Goal: Task Accomplishment & Management: Manage account settings

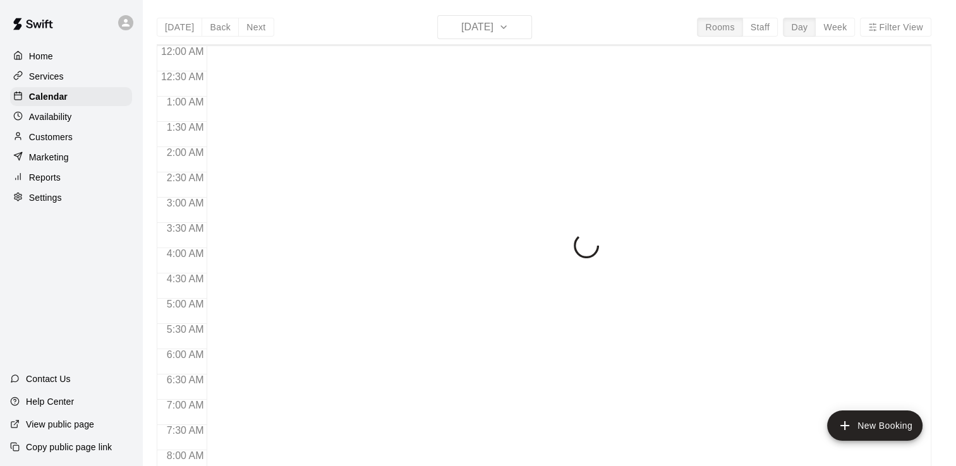
scroll to position [546, 0]
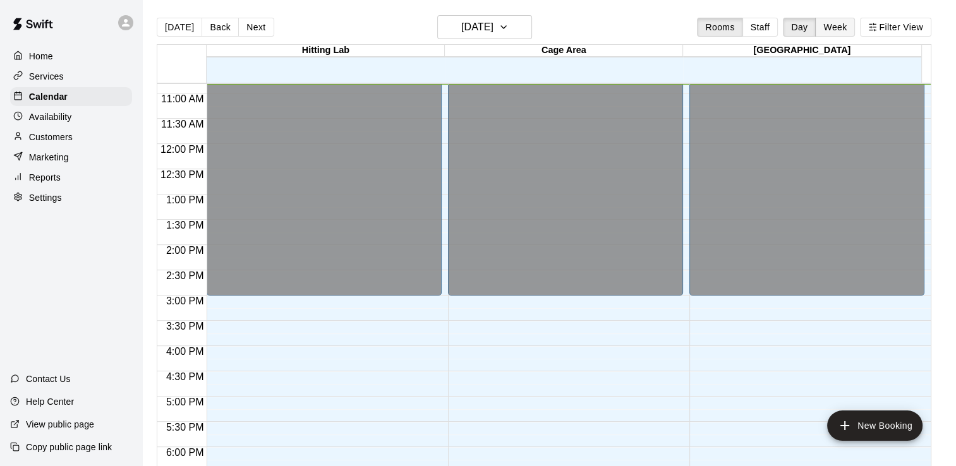
click at [843, 23] on button "Week" at bounding box center [835, 27] width 40 height 19
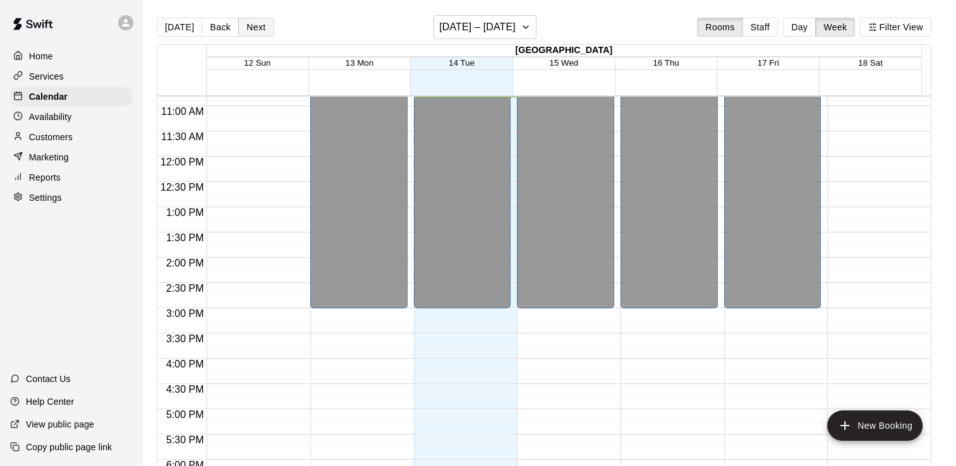
click at [250, 24] on button "Next" at bounding box center [255, 27] width 35 height 19
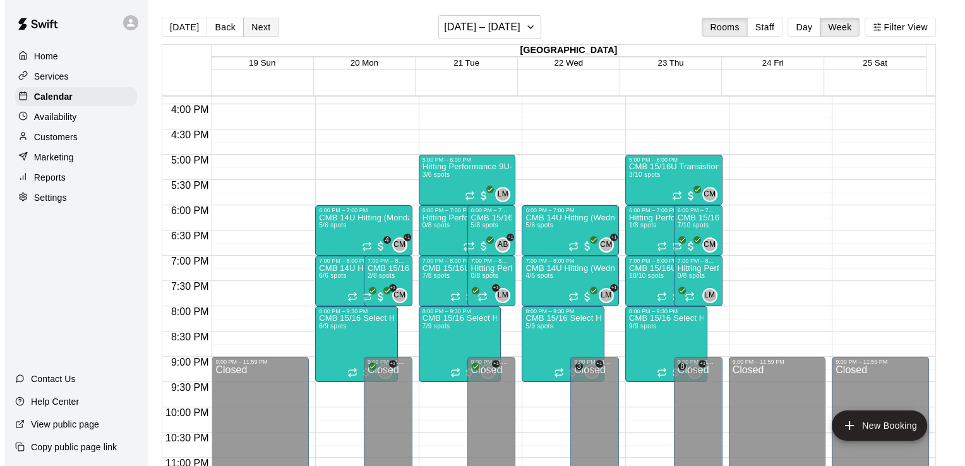
scroll to position [828, 0]
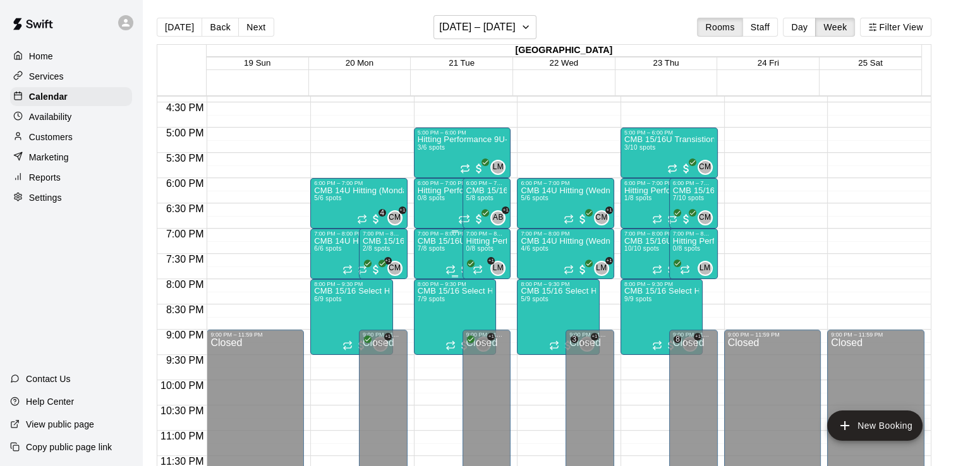
click at [435, 248] on span "7/8 spots" at bounding box center [432, 248] width 28 height 7
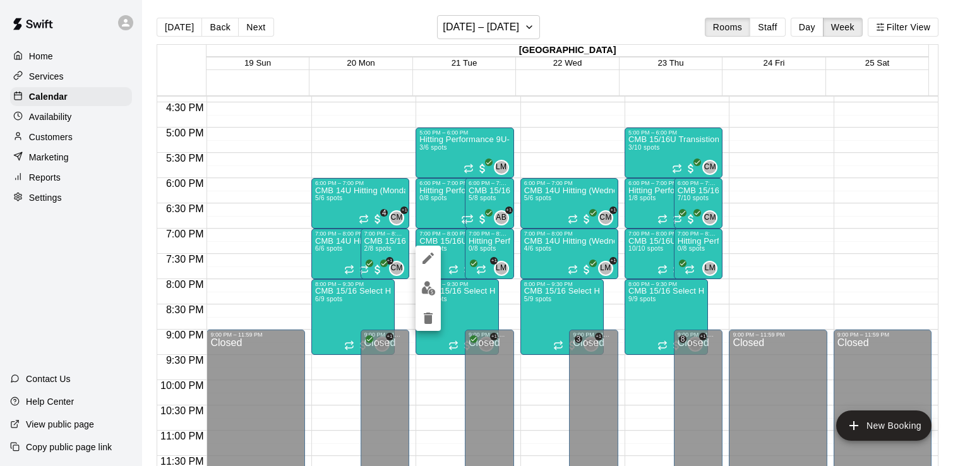
click at [437, 290] on button "edit" at bounding box center [428, 288] width 25 height 25
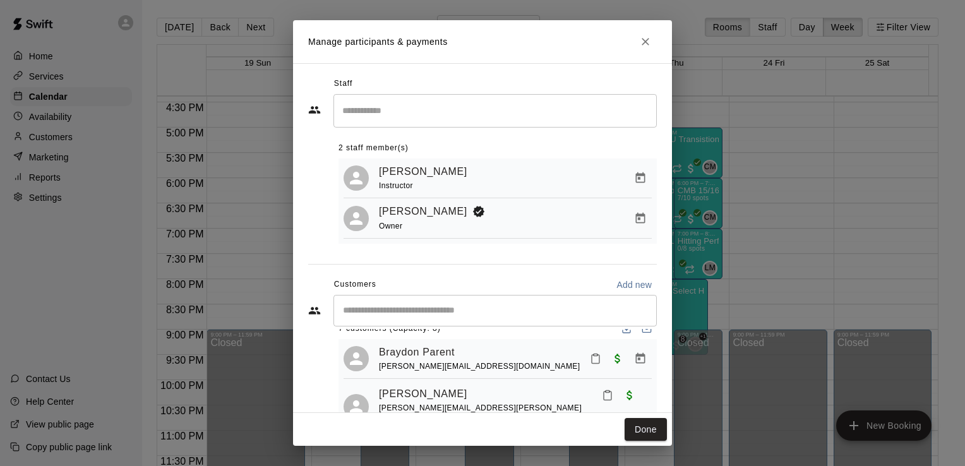
scroll to position [19, 0]
click at [634, 363] on icon "Manage bookings & payment" at bounding box center [640, 360] width 13 height 13
click at [636, 365] on icon "Manage bookings & payment" at bounding box center [640, 359] width 9 height 11
click at [636, 364] on icon "Manage bookings & payment" at bounding box center [640, 359] width 9 height 11
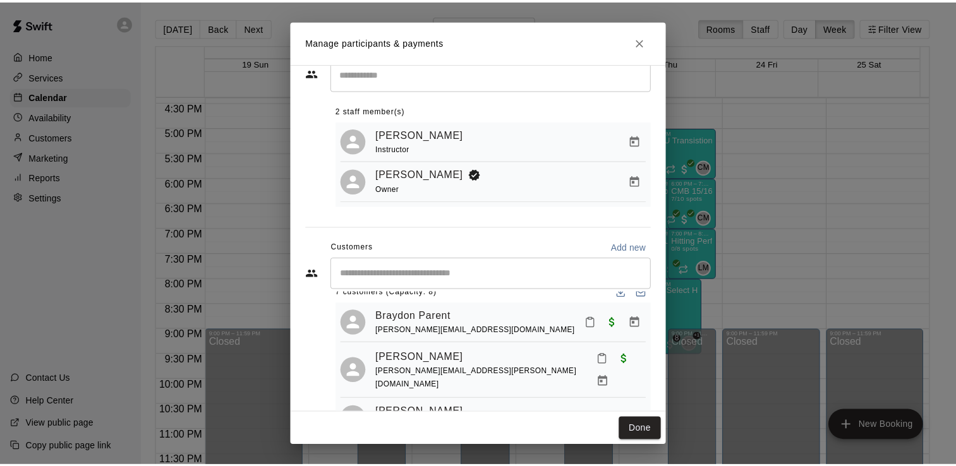
scroll to position [66, 0]
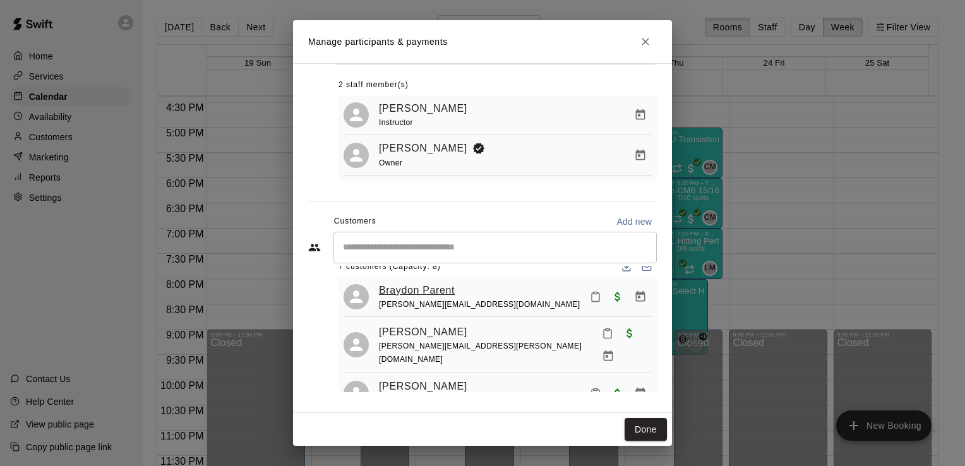
click at [438, 293] on link "Braydon Parent" at bounding box center [417, 290] width 76 height 16
click at [636, 298] on icon "Manage bookings & payment" at bounding box center [640, 296] width 9 height 11
click at [646, 39] on icon "Close" at bounding box center [645, 41] width 13 height 13
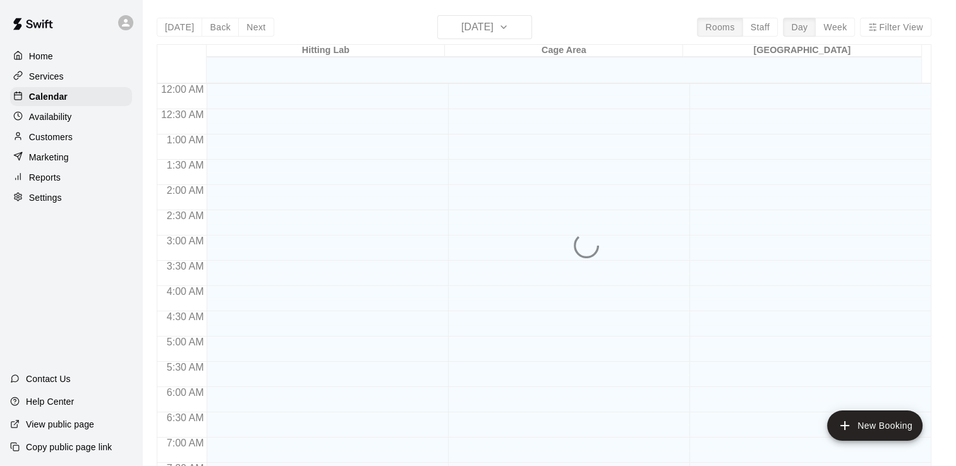
scroll to position [547, 0]
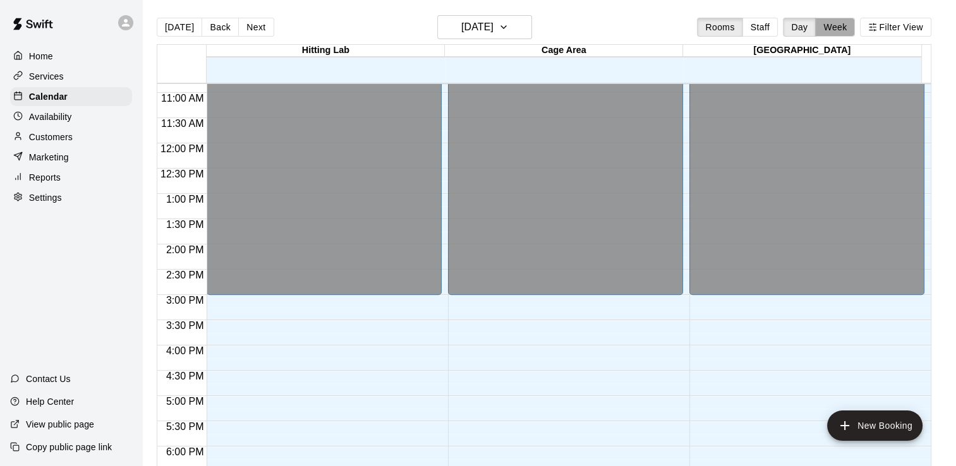
click at [849, 33] on button "Week" at bounding box center [835, 27] width 40 height 19
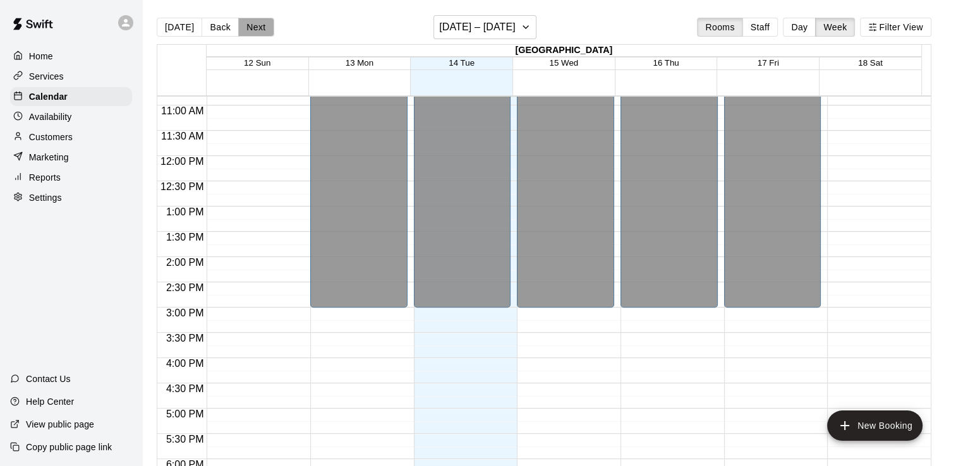
click at [250, 25] on button "Next" at bounding box center [255, 27] width 35 height 19
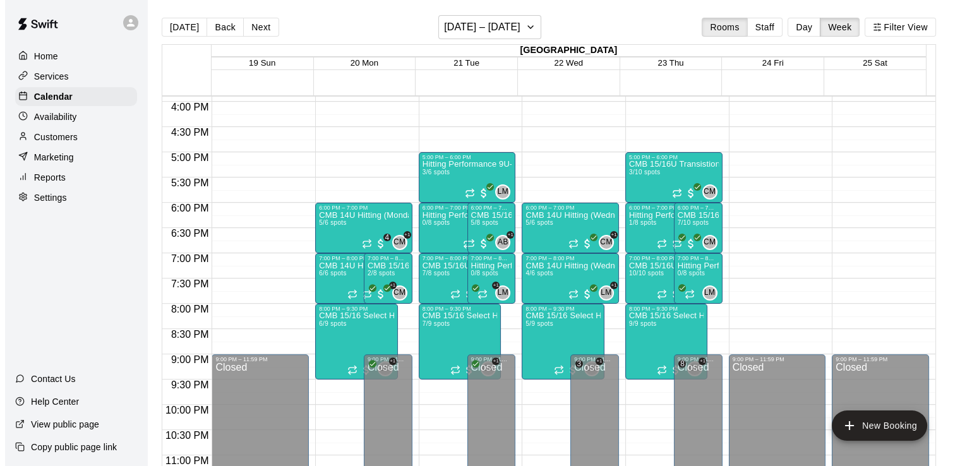
scroll to position [816, 0]
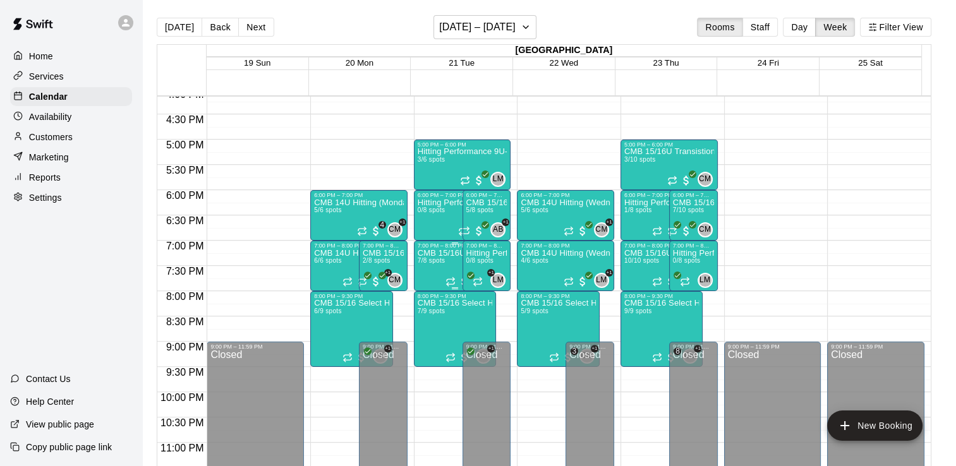
click at [430, 253] on p "CMB 15/16U Pitching Command (Tuesdays 7:00)" at bounding box center [455, 253] width 75 height 0
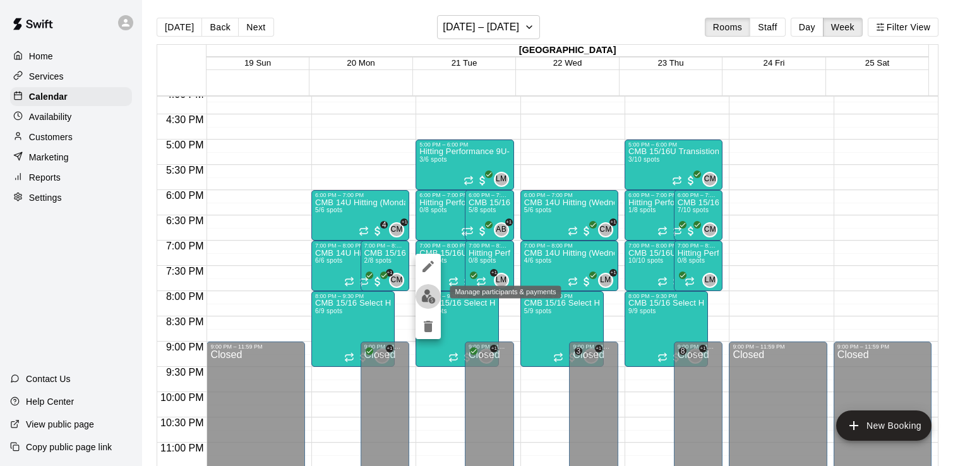
click at [428, 294] on img "edit" at bounding box center [428, 296] width 15 height 15
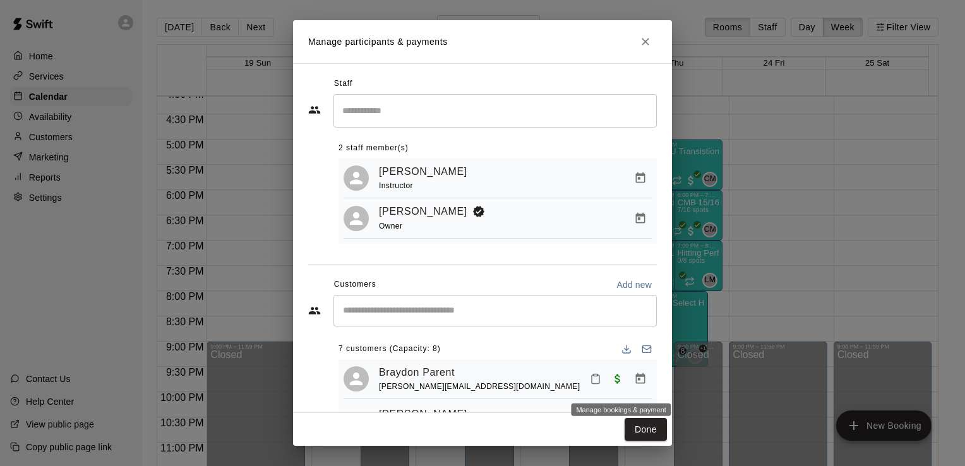
click at [634, 382] on icon "Manage bookings & payment" at bounding box center [640, 379] width 13 height 13
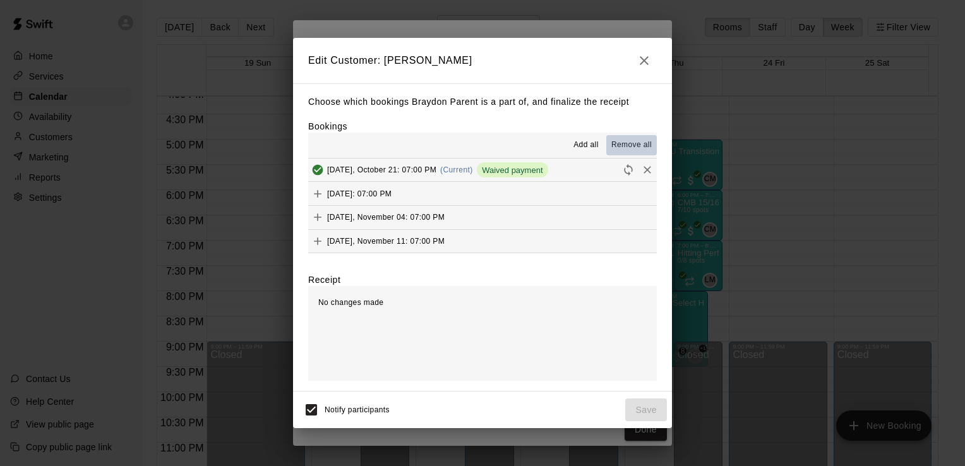
click at [633, 143] on span "Remove all" at bounding box center [632, 145] width 40 height 13
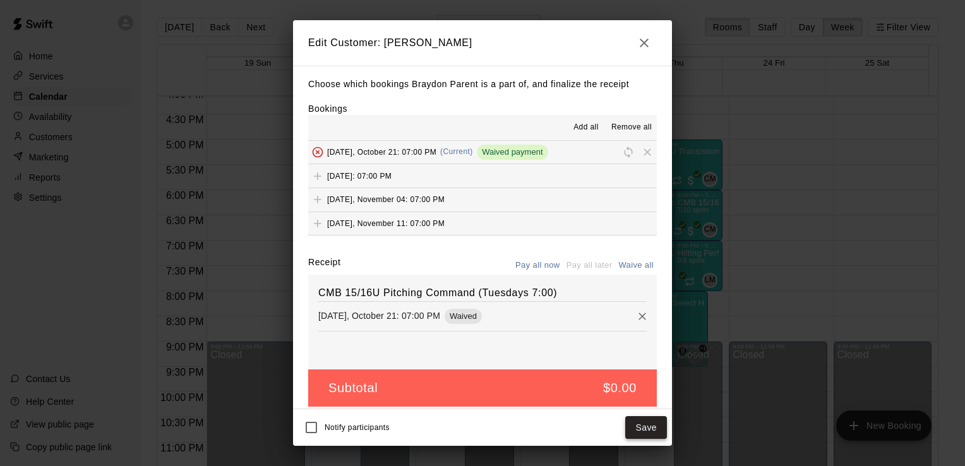
click at [637, 425] on button "Save" at bounding box center [646, 427] width 42 height 23
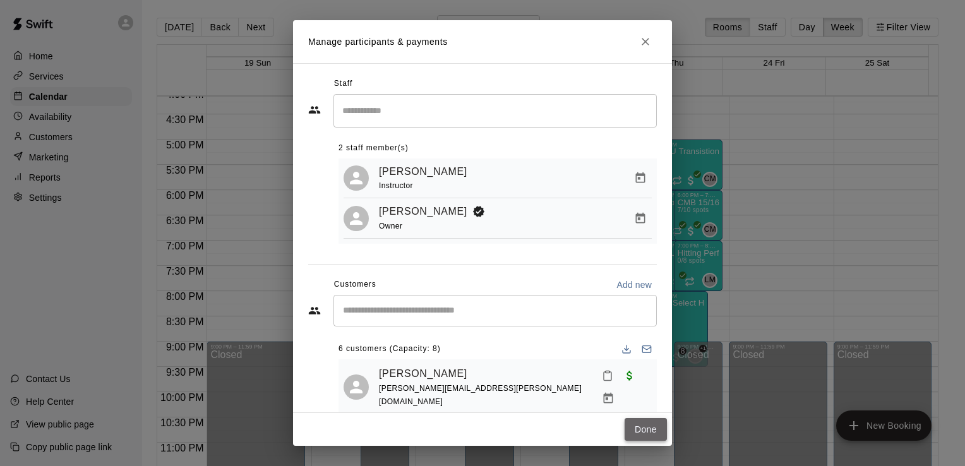
click at [637, 425] on button "Done" at bounding box center [646, 429] width 42 height 23
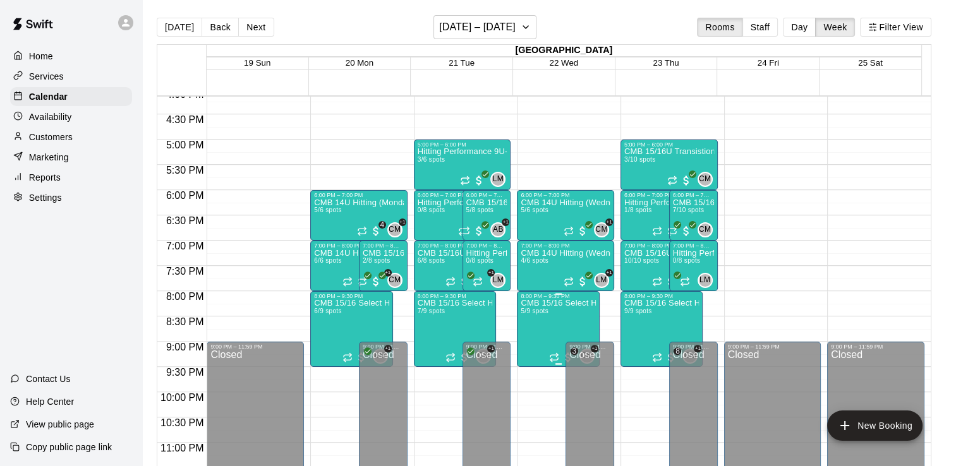
click at [553, 303] on p "CMB 15/16 Select Hitting (Wednesdays)" at bounding box center [558, 303] width 75 height 0
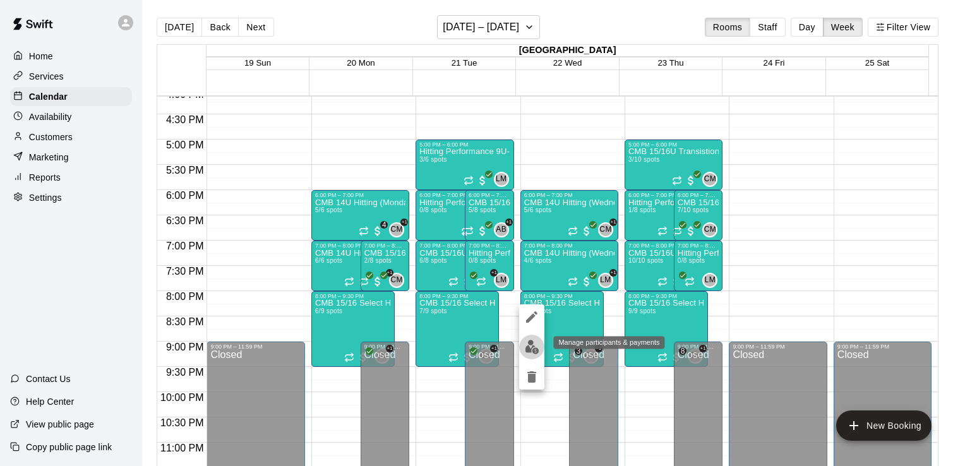
click at [533, 347] on img "edit" at bounding box center [532, 347] width 15 height 15
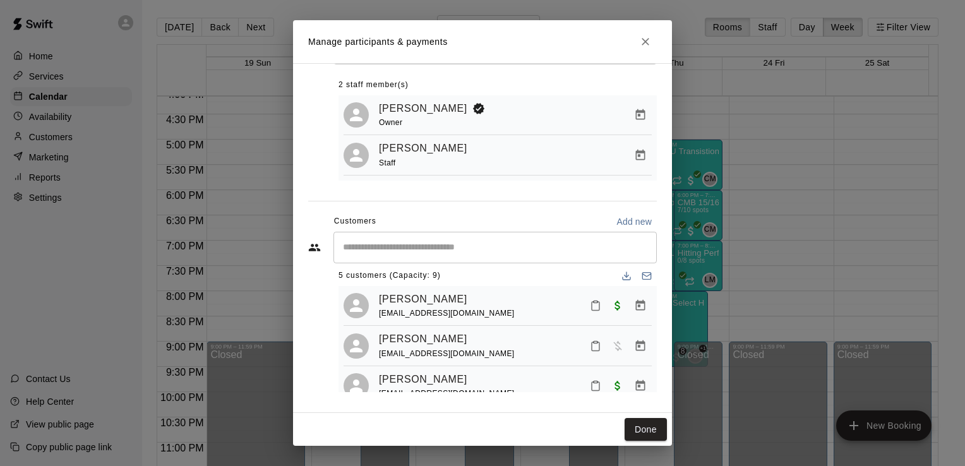
scroll to position [0, 0]
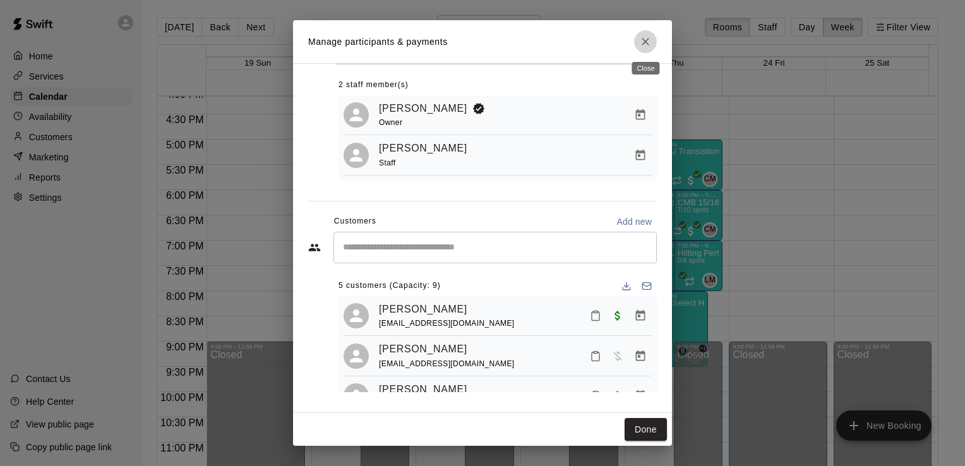
click at [649, 40] on icon "Close" at bounding box center [645, 41] width 13 height 13
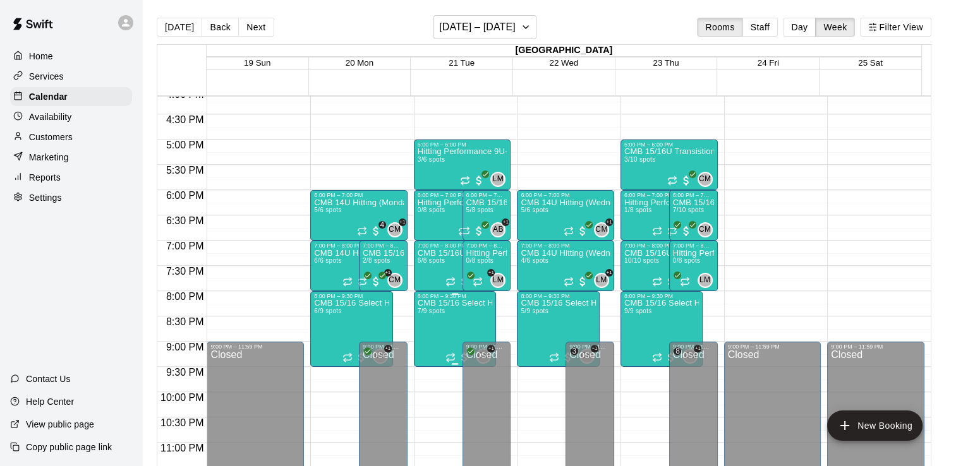
click at [449, 303] on p "CMB 15/16 Select Hitting (Tuesdays)" at bounding box center [455, 303] width 75 height 0
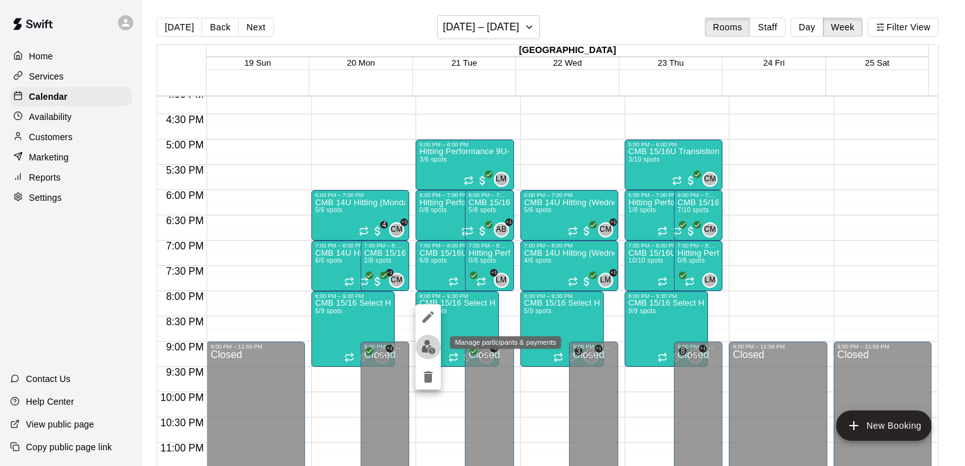
click at [425, 348] on img "edit" at bounding box center [428, 347] width 15 height 15
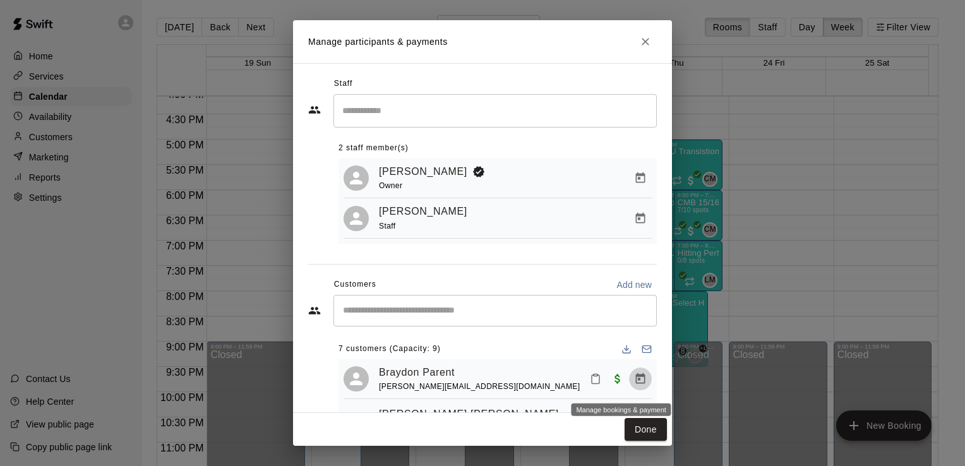
click at [634, 378] on icon "Manage bookings & payment" at bounding box center [640, 379] width 13 height 13
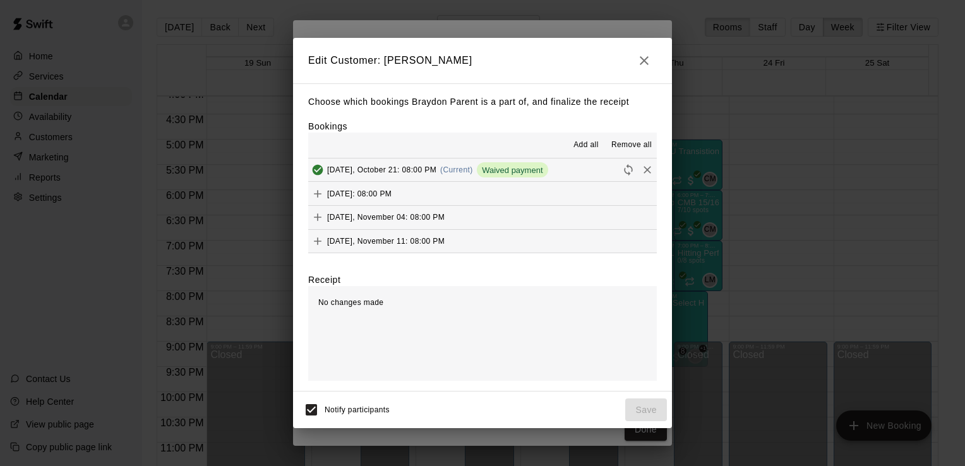
click at [627, 143] on span "Remove all" at bounding box center [632, 145] width 40 height 13
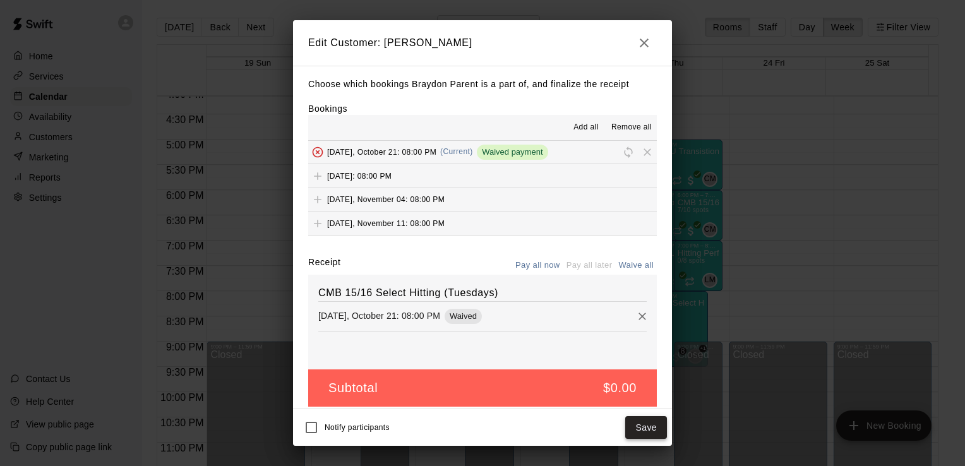
click at [653, 432] on button "Save" at bounding box center [646, 427] width 42 height 23
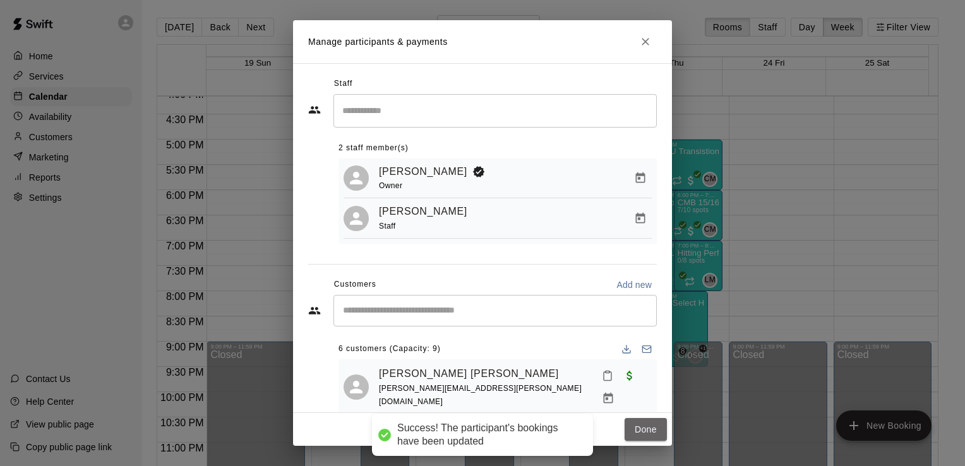
click at [653, 432] on button "Done" at bounding box center [646, 429] width 42 height 23
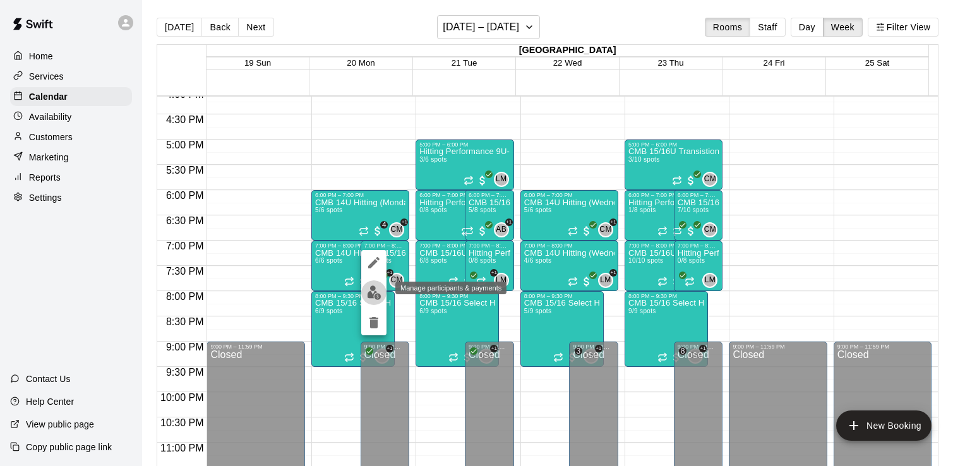
click at [374, 291] on img "edit" at bounding box center [374, 293] width 15 height 15
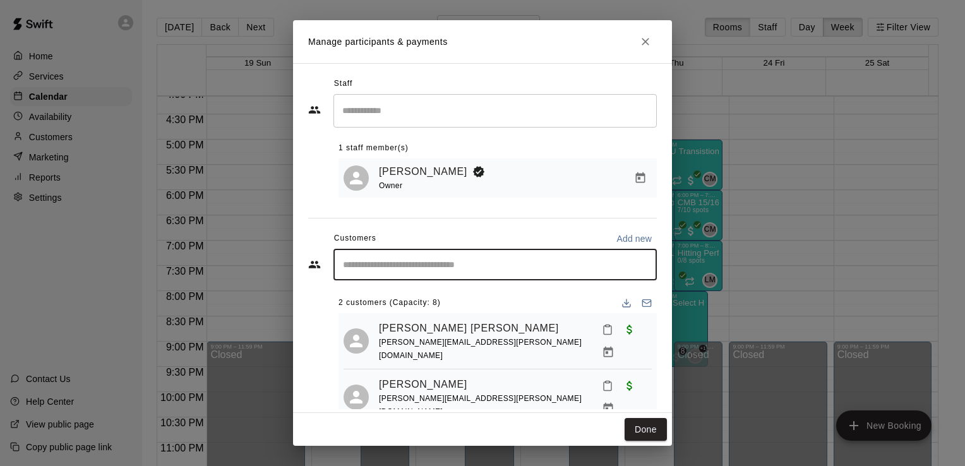
click at [402, 270] on input "Start typing to search customers..." at bounding box center [495, 264] width 312 height 13
type input "****"
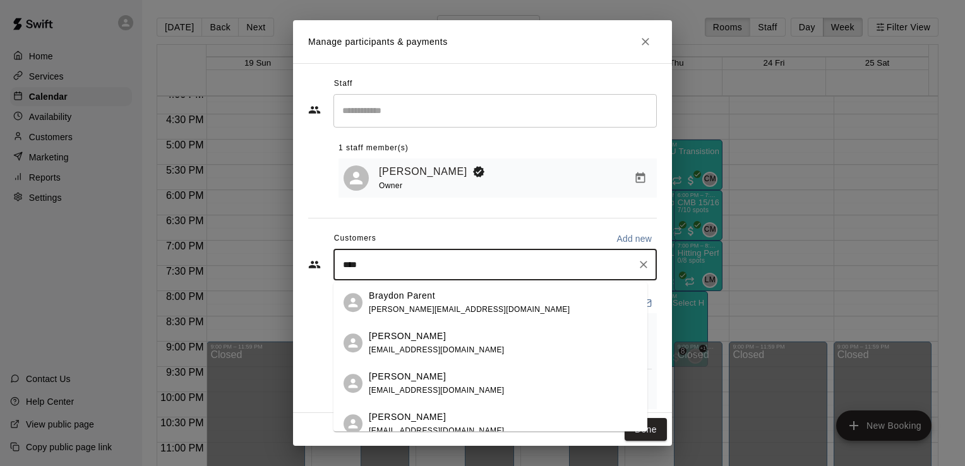
click at [409, 298] on p "Braydon Parent" at bounding box center [402, 295] width 66 height 13
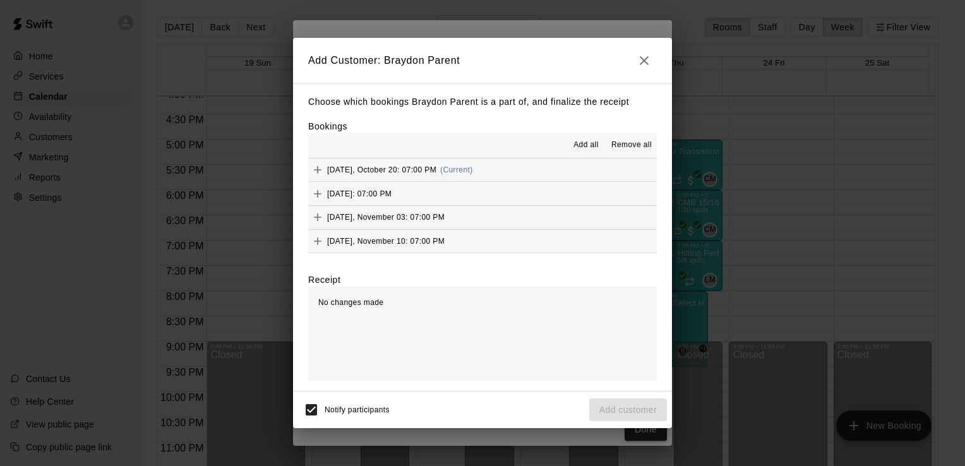
click at [588, 145] on span "Add all" at bounding box center [586, 145] width 25 height 13
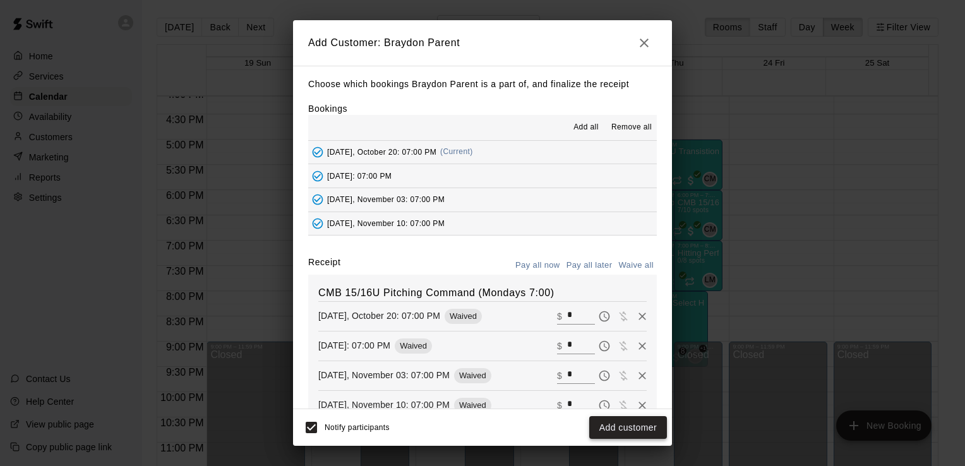
click at [637, 430] on button "Add customer" at bounding box center [628, 427] width 78 height 23
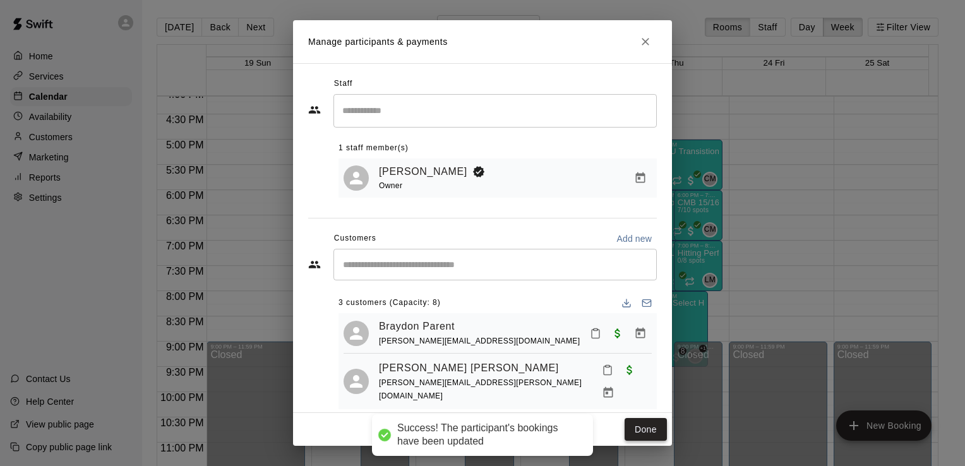
click at [653, 427] on button "Done" at bounding box center [646, 429] width 42 height 23
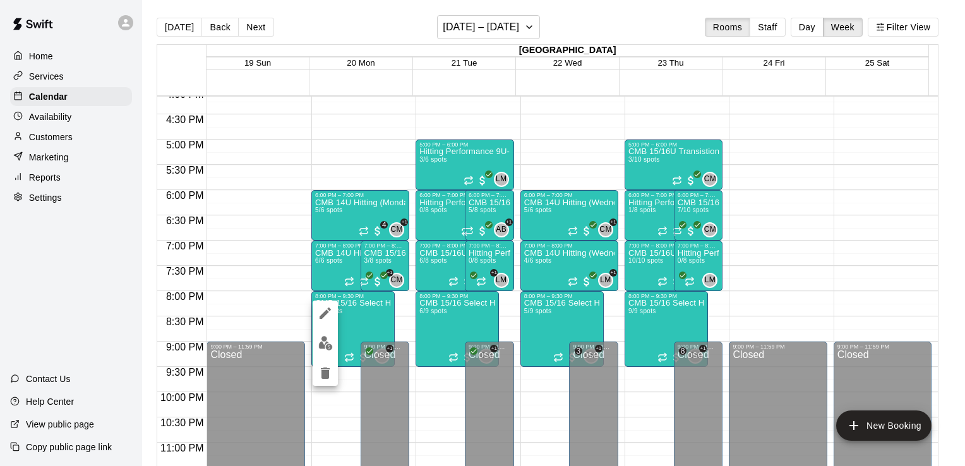
click at [329, 348] on img "edit" at bounding box center [325, 343] width 15 height 15
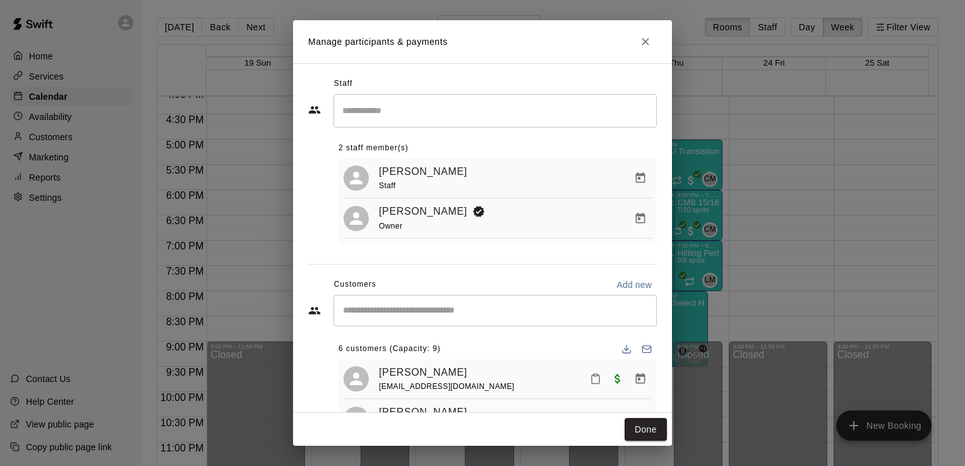
click at [450, 317] on input "Start typing to search customers..." at bounding box center [495, 311] width 312 height 13
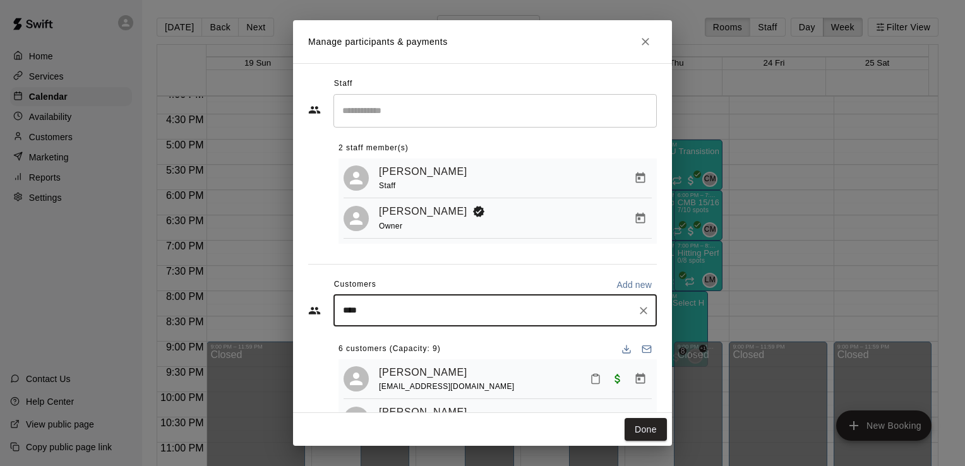
type input "*****"
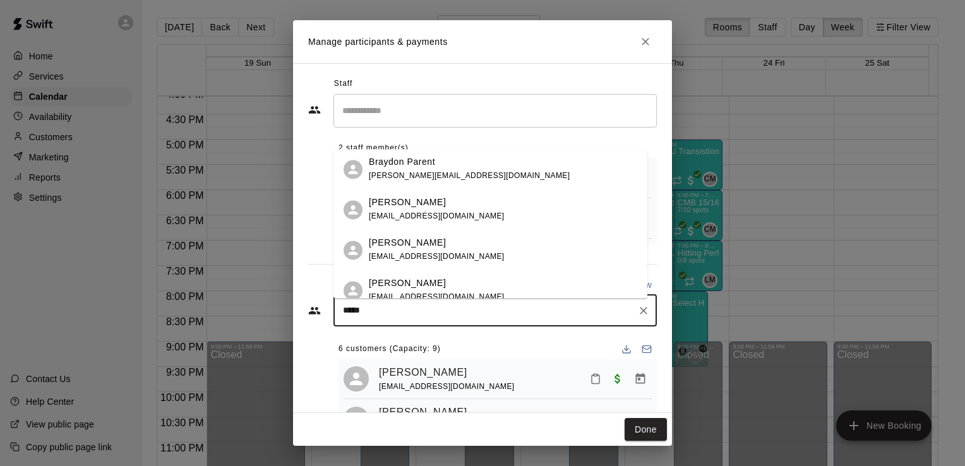
click at [407, 169] on p "Braydon Parent" at bounding box center [402, 162] width 66 height 13
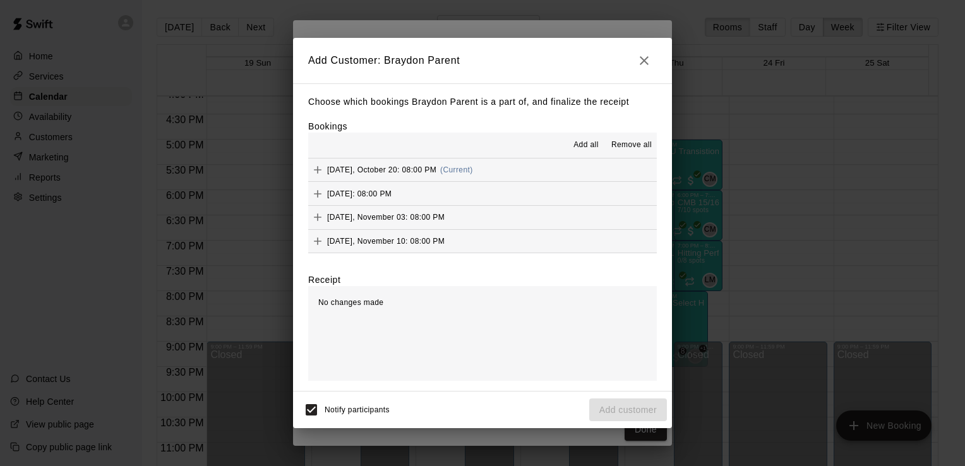
click at [591, 145] on span "Add all" at bounding box center [586, 145] width 25 height 13
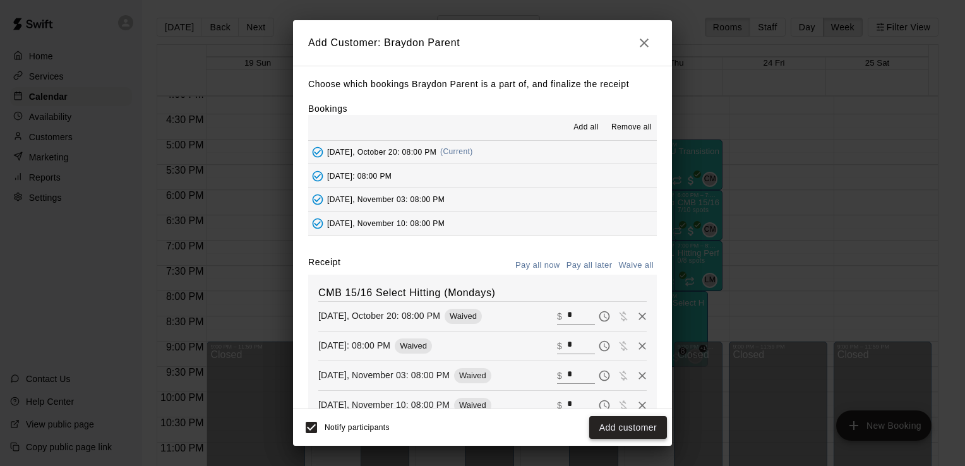
click at [631, 435] on button "Add customer" at bounding box center [628, 427] width 78 height 23
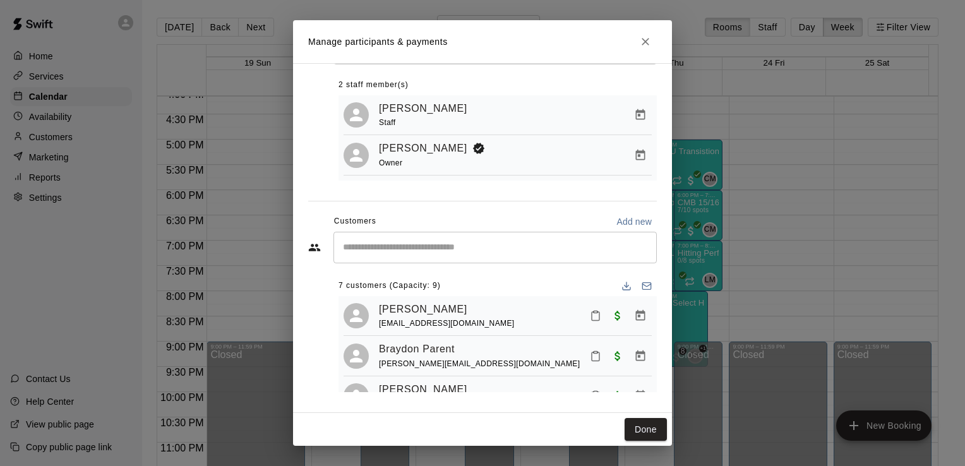
click at [647, 40] on icon "Close" at bounding box center [646, 42] width 8 height 8
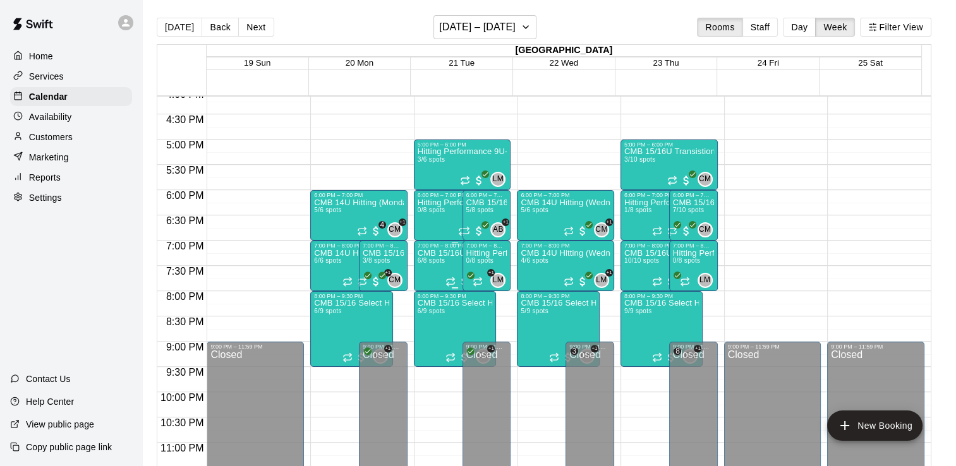
click at [427, 260] on span "6/8 spots" at bounding box center [432, 260] width 28 height 7
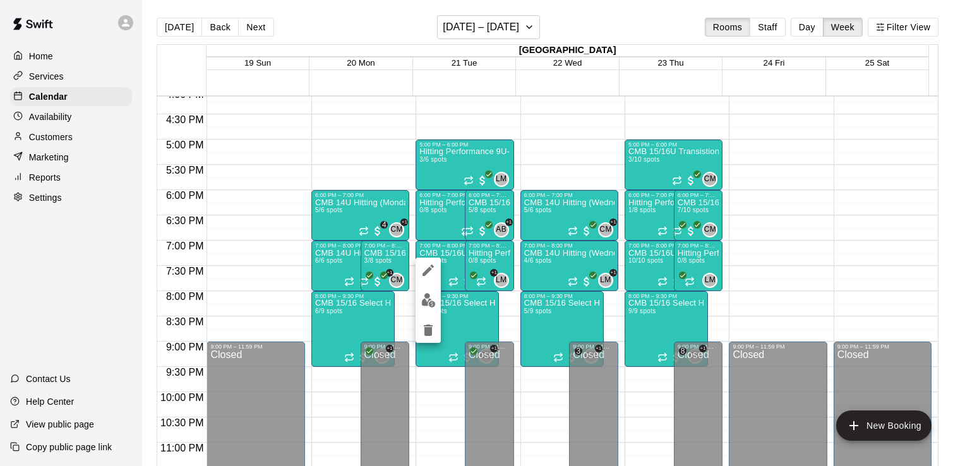
click at [430, 293] on img "edit" at bounding box center [428, 300] width 15 height 15
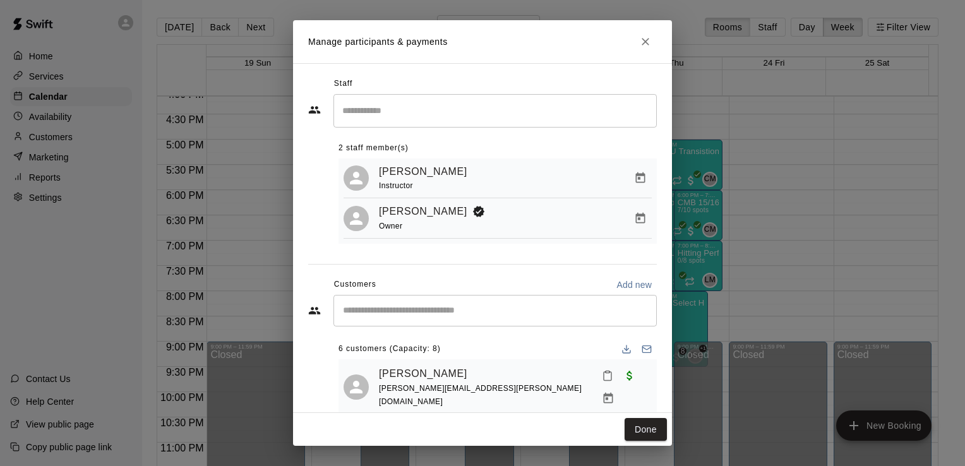
click at [645, 41] on icon "Close" at bounding box center [646, 42] width 8 height 8
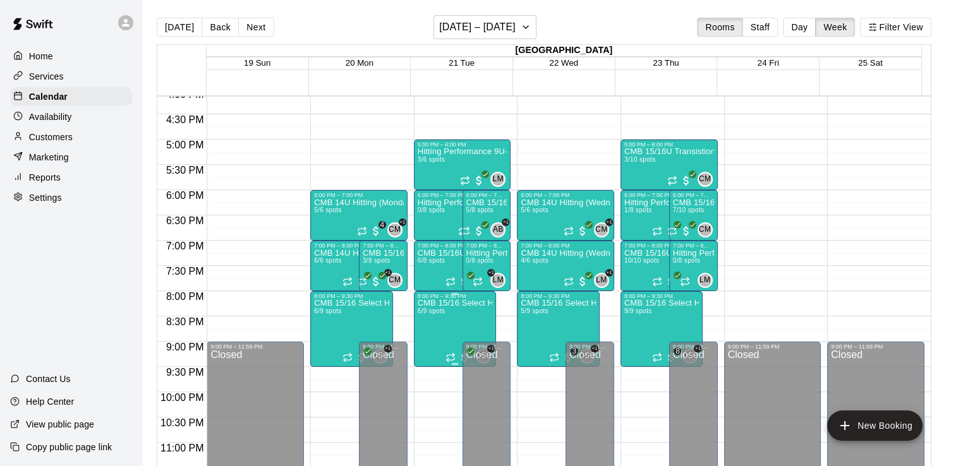
click at [438, 315] on span "6/9 spots" at bounding box center [432, 311] width 28 height 7
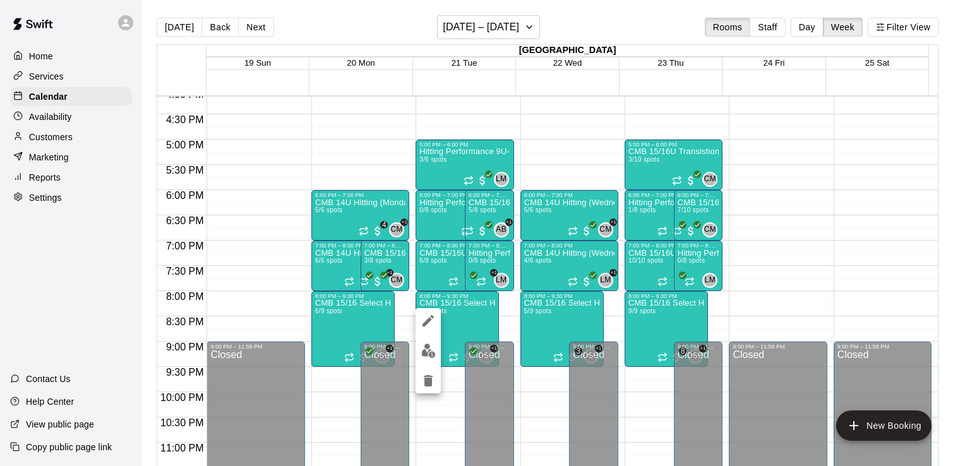
click at [486, 208] on div at bounding box center [482, 233] width 965 height 466
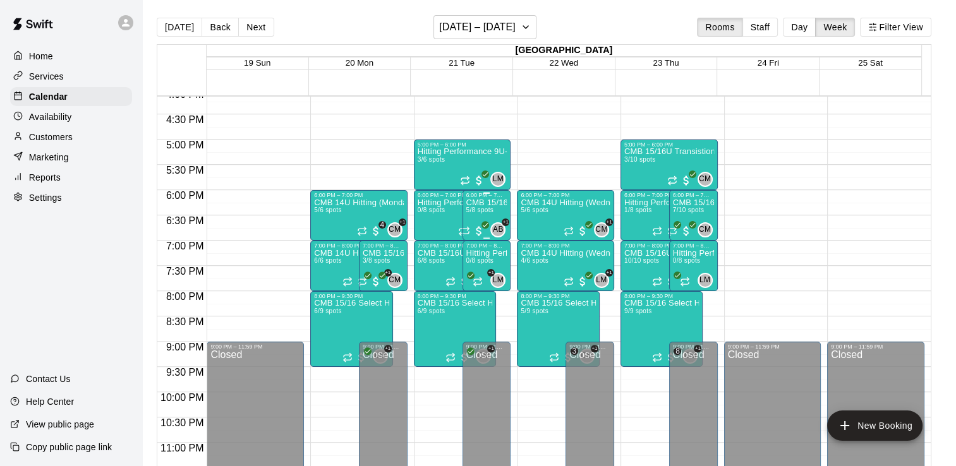
click at [483, 208] on span "5/8 spots" at bounding box center [480, 210] width 28 height 7
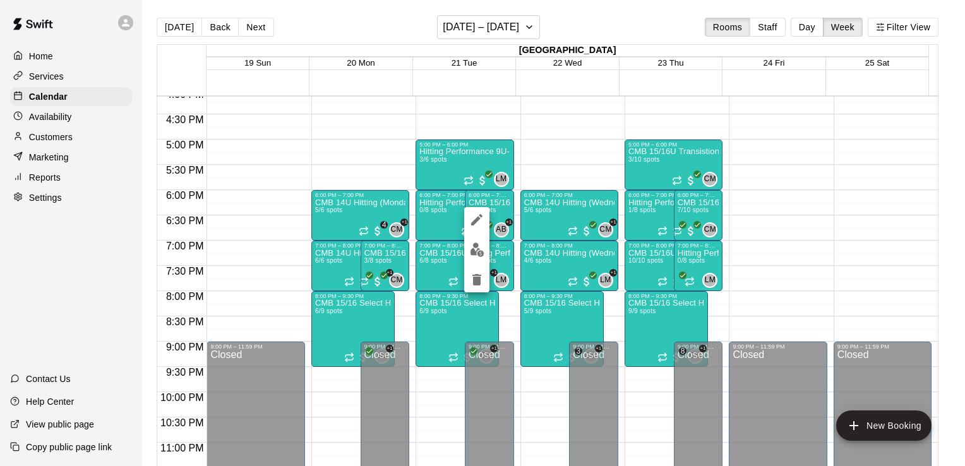
click at [476, 253] on img "edit" at bounding box center [477, 250] width 15 height 15
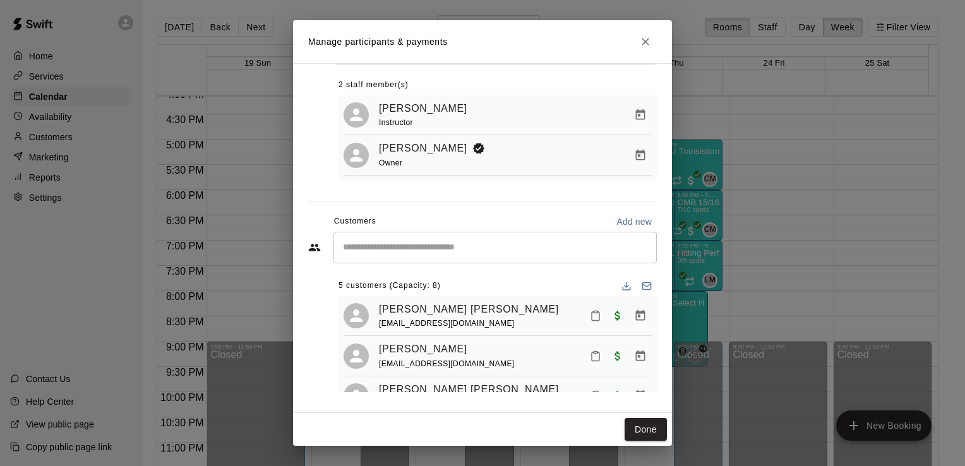
click at [648, 44] on icon "Close" at bounding box center [646, 42] width 8 height 8
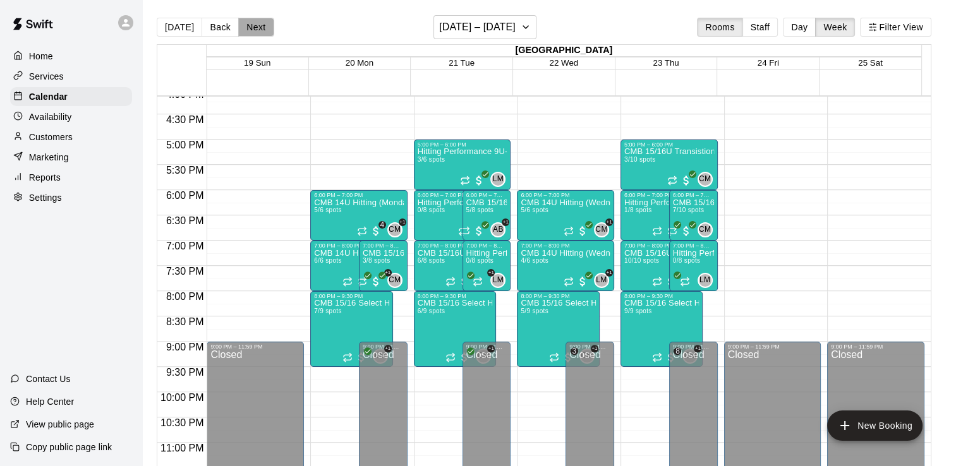
click at [251, 27] on button "Next" at bounding box center [255, 27] width 35 height 19
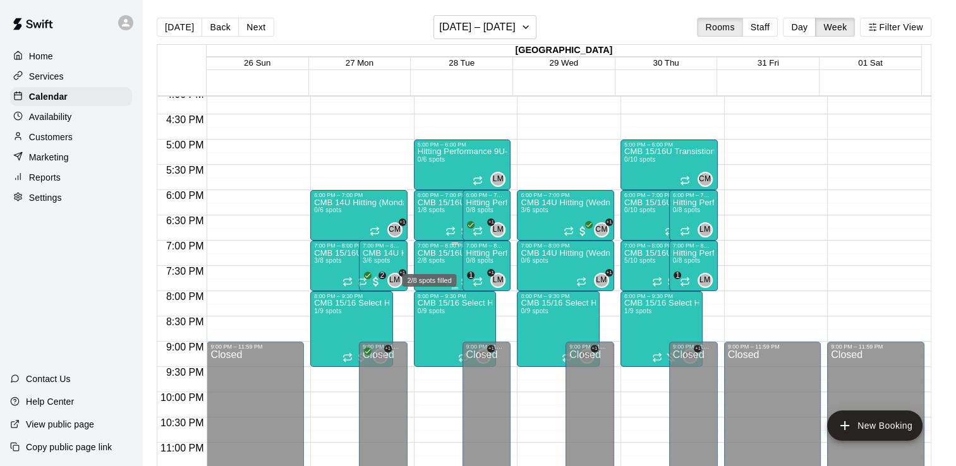
click at [440, 260] on span "2/8 spots" at bounding box center [432, 260] width 28 height 7
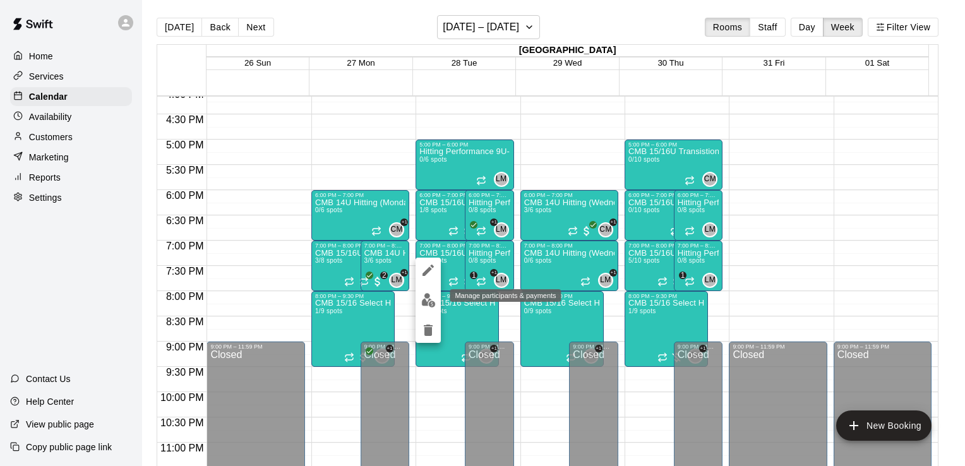
click at [422, 297] on img "edit" at bounding box center [428, 300] width 15 height 15
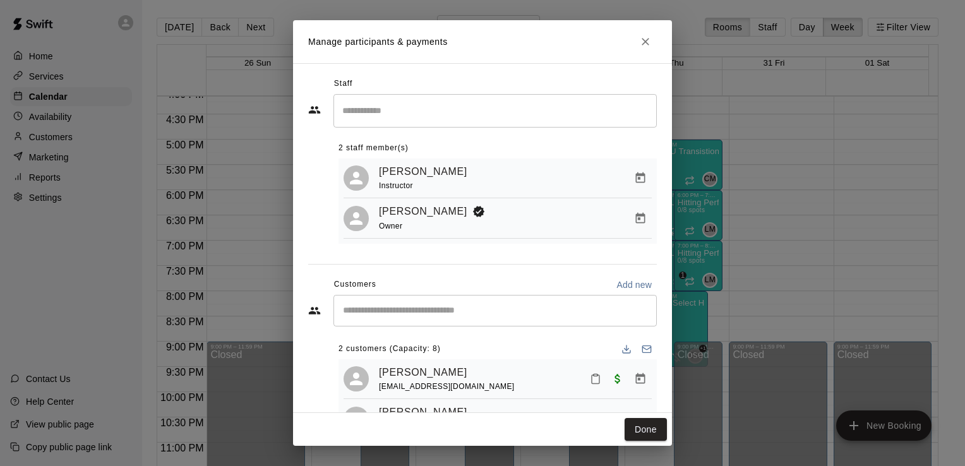
click at [653, 39] on button "Close" at bounding box center [645, 41] width 23 height 23
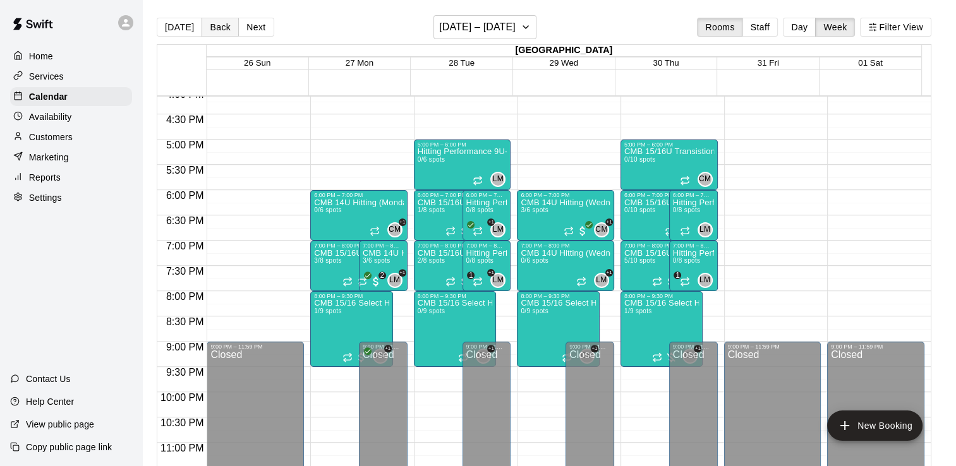
click at [213, 30] on button "Back" at bounding box center [220, 27] width 37 height 19
click at [432, 265] on div "6/8 spots filled" at bounding box center [429, 276] width 57 height 23
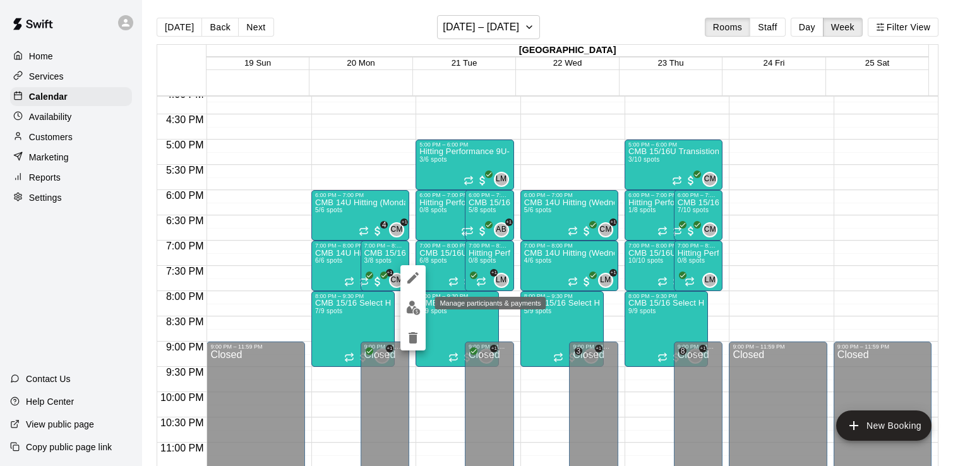
click at [410, 307] on img "edit" at bounding box center [413, 308] width 15 height 15
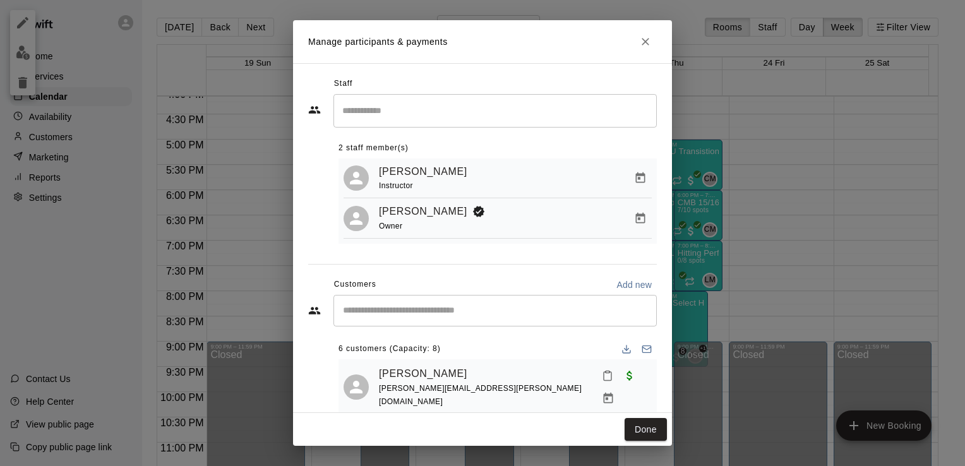
click at [410, 307] on div "​" at bounding box center [495, 311] width 323 height 32
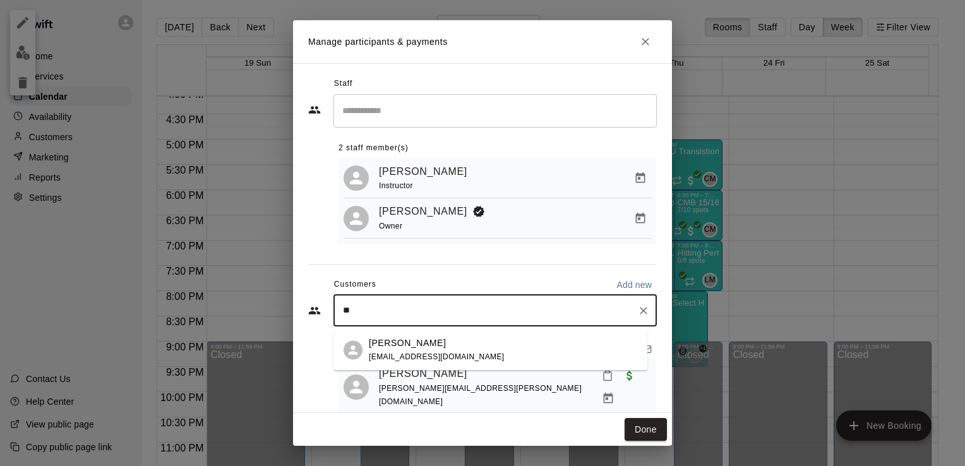
type input "*"
type input "*****"
click at [645, 41] on icon "Close" at bounding box center [646, 42] width 8 height 8
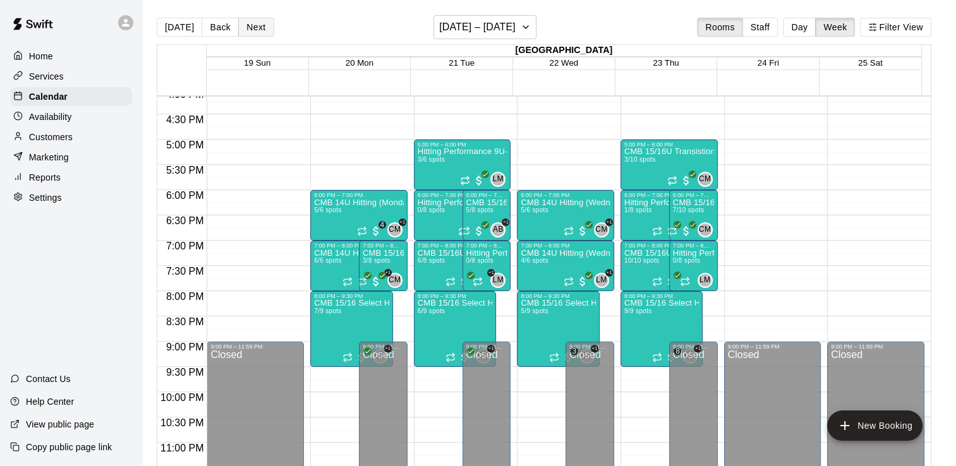
click at [256, 30] on button "Next" at bounding box center [255, 27] width 35 height 19
click at [435, 260] on span "2/8 spots" at bounding box center [432, 260] width 28 height 7
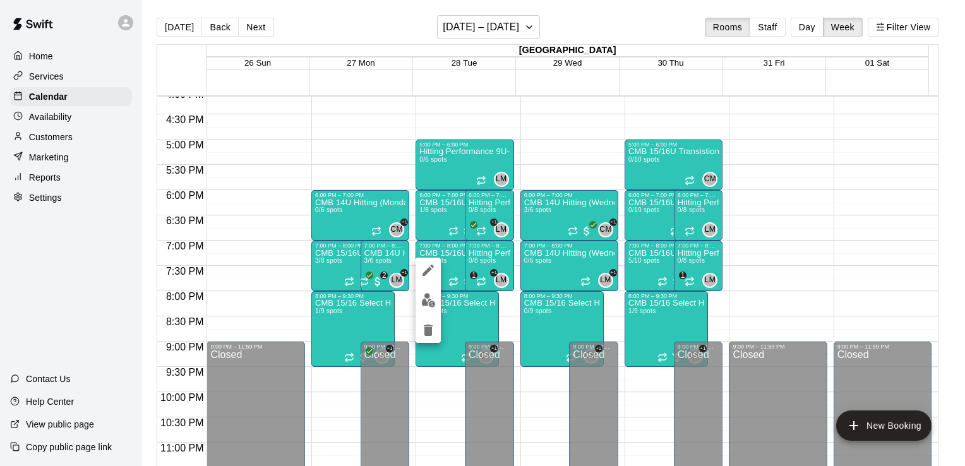
click at [429, 302] on img "edit" at bounding box center [428, 300] width 15 height 15
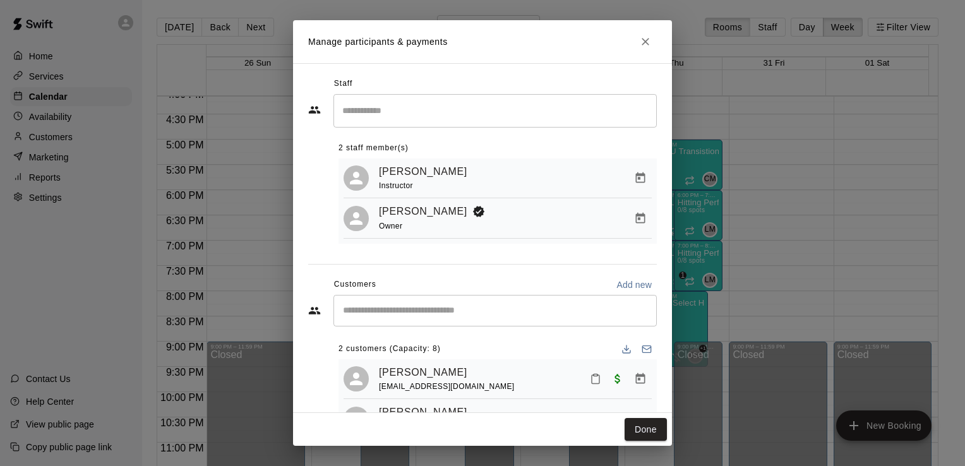
click at [646, 41] on icon "Close" at bounding box center [646, 42] width 8 height 8
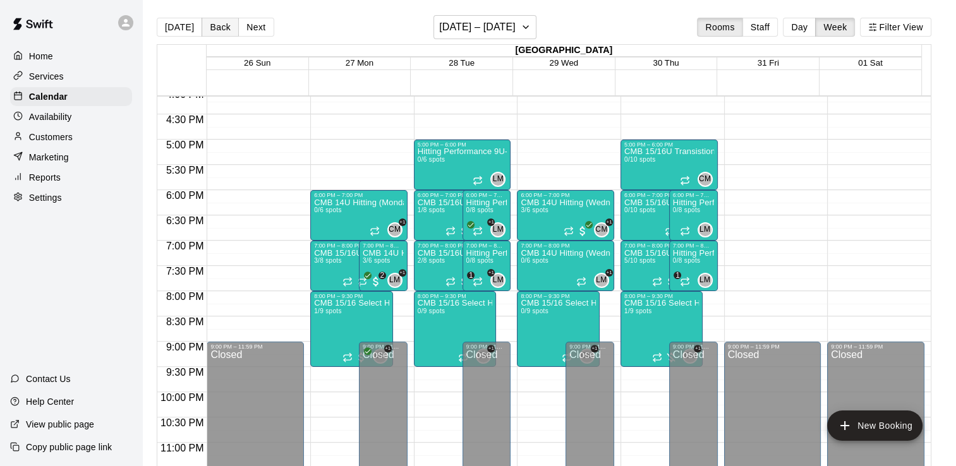
click at [222, 31] on button "Back" at bounding box center [220, 27] width 37 height 19
click at [435, 264] on span "6/8 spots" at bounding box center [432, 260] width 28 height 7
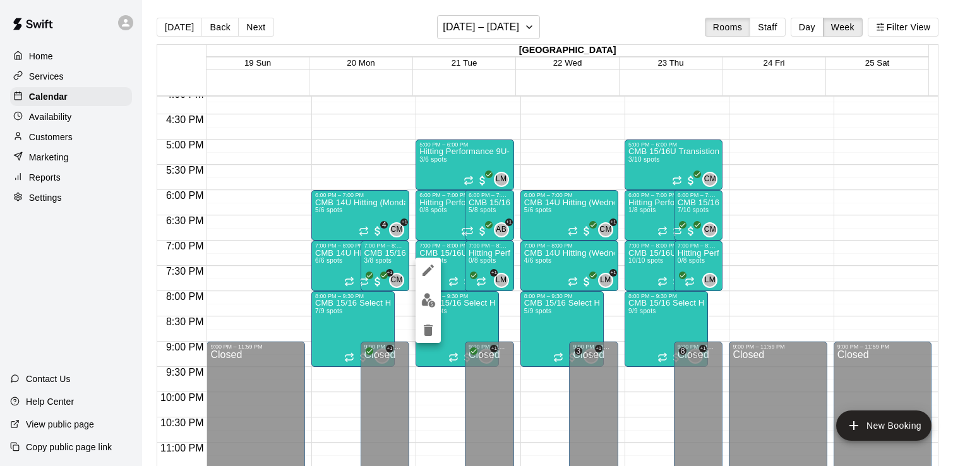
click at [429, 306] on img "edit" at bounding box center [428, 300] width 15 height 15
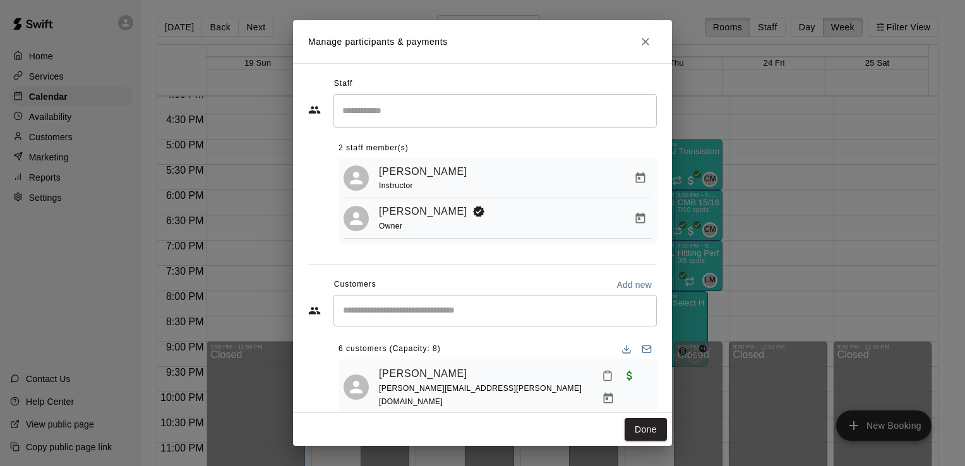
click at [452, 316] on input "Start typing to search customers..." at bounding box center [495, 311] width 312 height 13
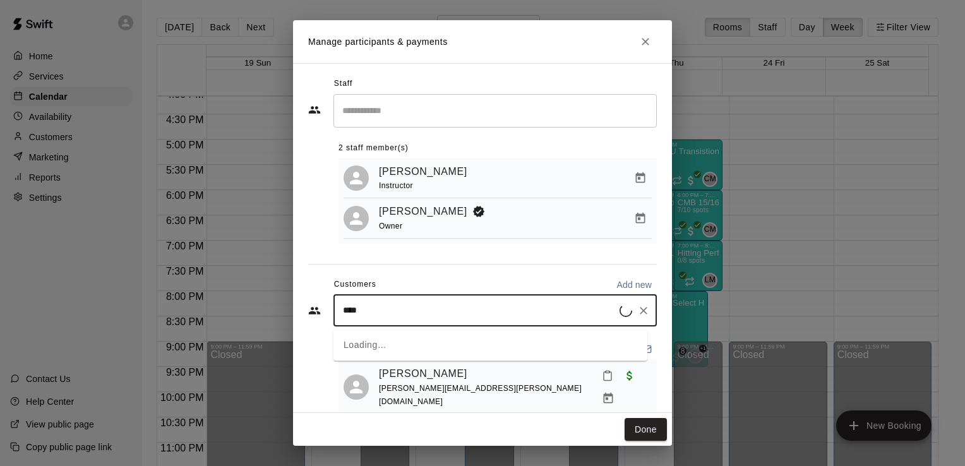
type input "*****"
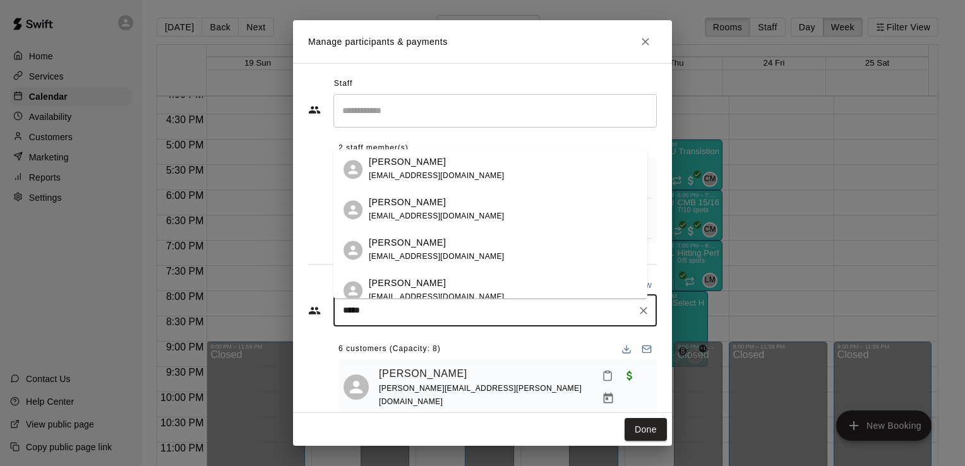
click at [435, 250] on p "[PERSON_NAME]" at bounding box center [407, 243] width 77 height 13
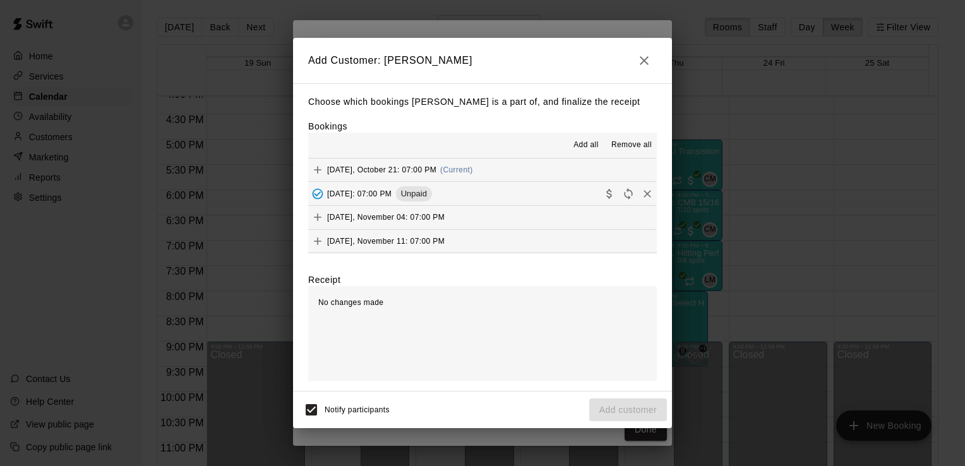
click at [320, 171] on icon "Add" at bounding box center [318, 170] width 8 height 8
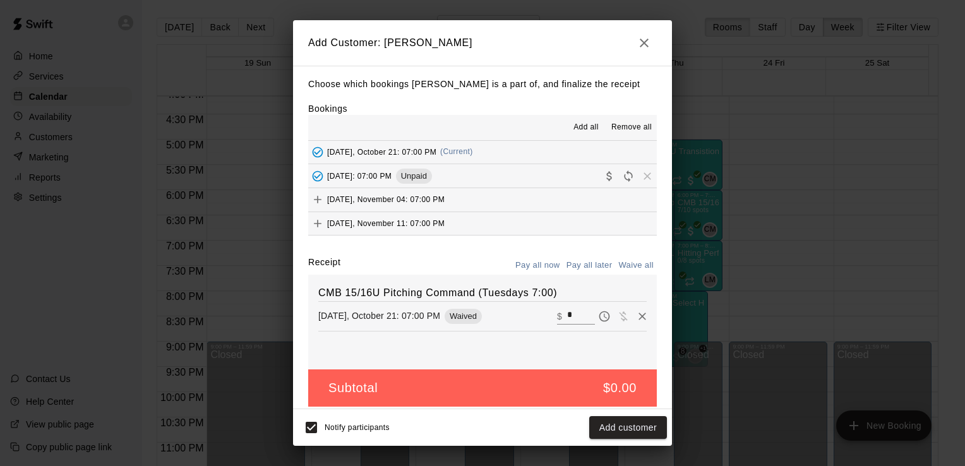
click at [579, 126] on span "Add all" at bounding box center [586, 127] width 25 height 13
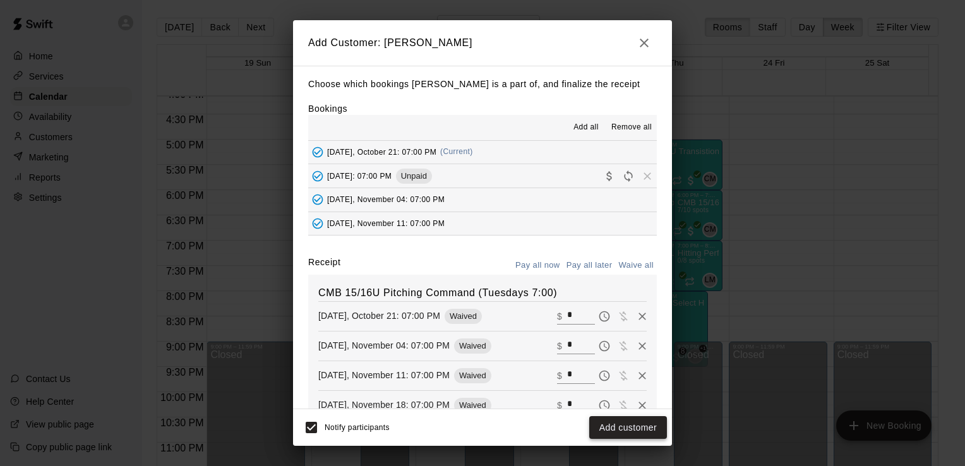
click at [634, 427] on button "Add customer" at bounding box center [628, 427] width 78 height 23
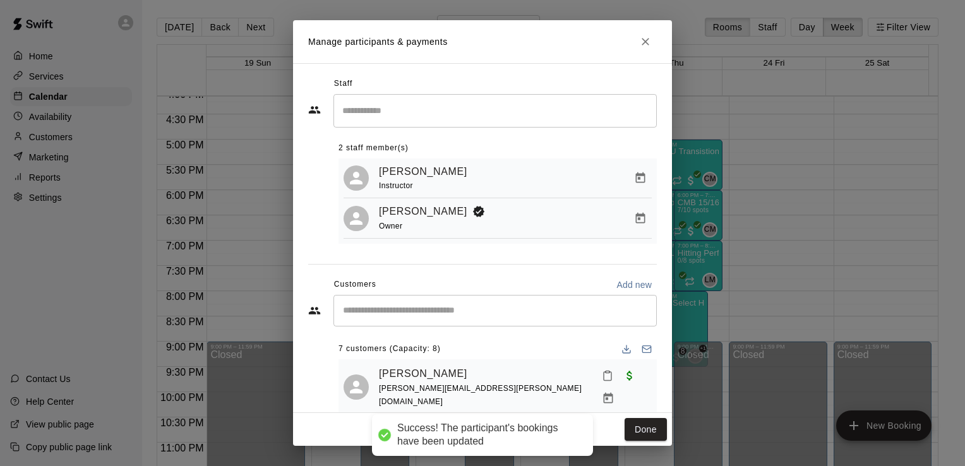
click at [476, 309] on input "Start typing to search customers..." at bounding box center [495, 311] width 312 height 13
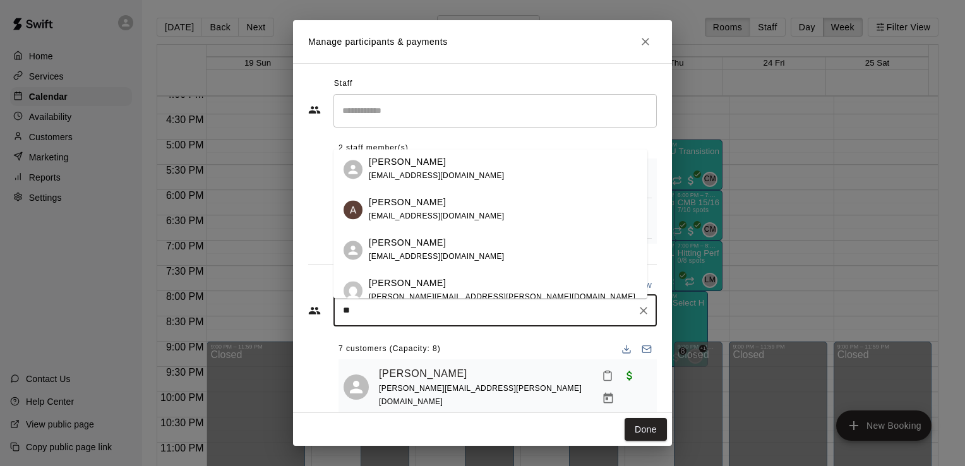
type input "*"
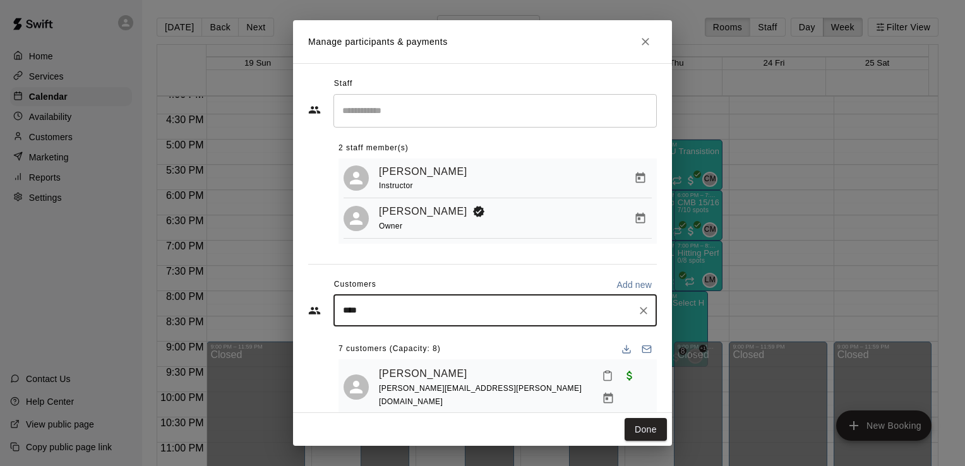
type input "*****"
click at [401, 341] on p "[PERSON_NAME]" at bounding box center [407, 343] width 77 height 13
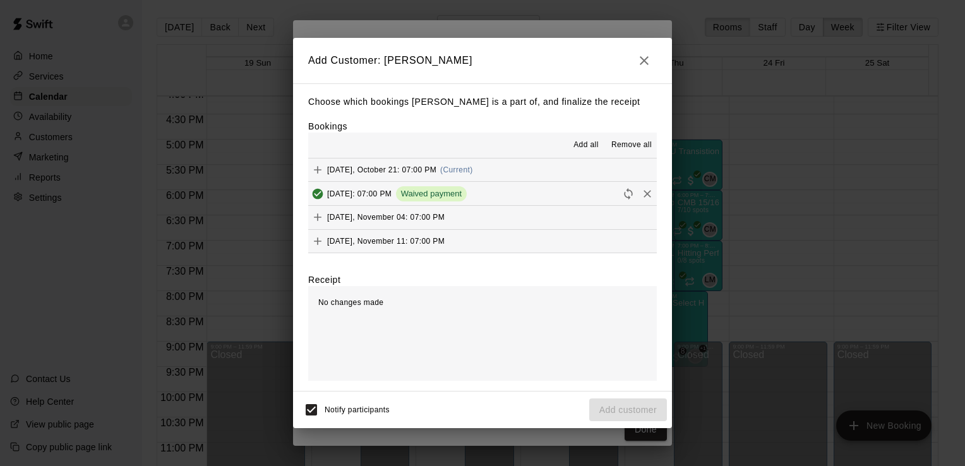
click at [577, 148] on span "Add all" at bounding box center [586, 145] width 25 height 13
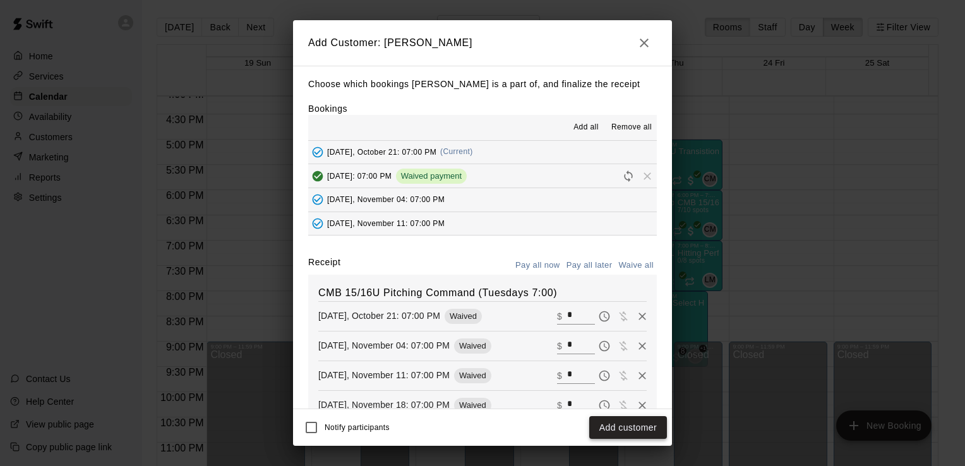
click at [608, 423] on button "Add customer" at bounding box center [628, 427] width 78 height 23
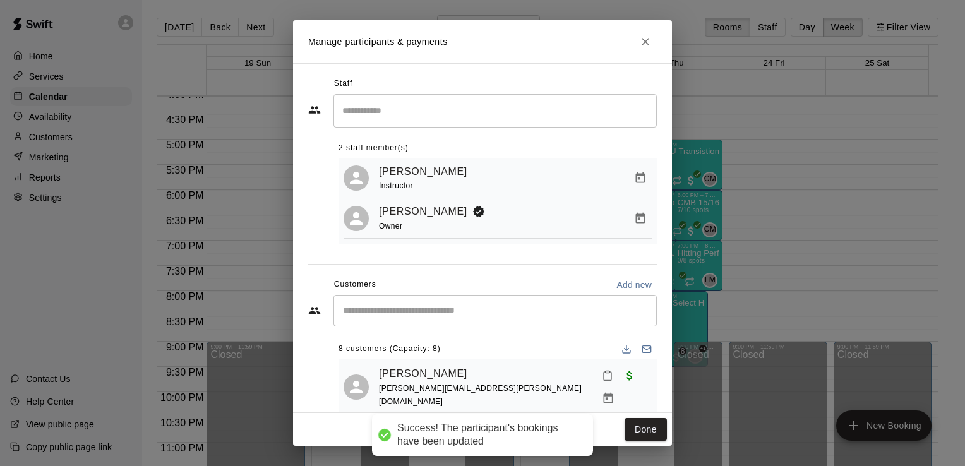
click at [645, 41] on icon "Close" at bounding box center [646, 42] width 8 height 8
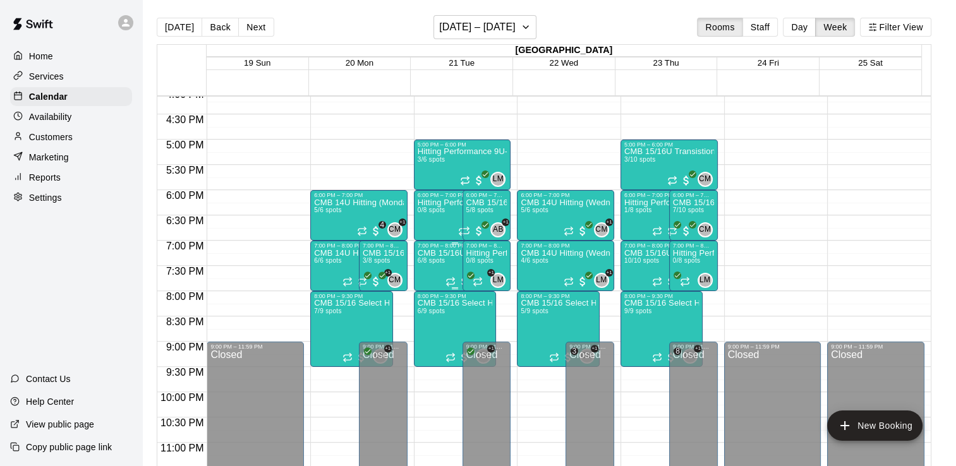
click at [440, 264] on span "6/8 spots" at bounding box center [432, 260] width 28 height 7
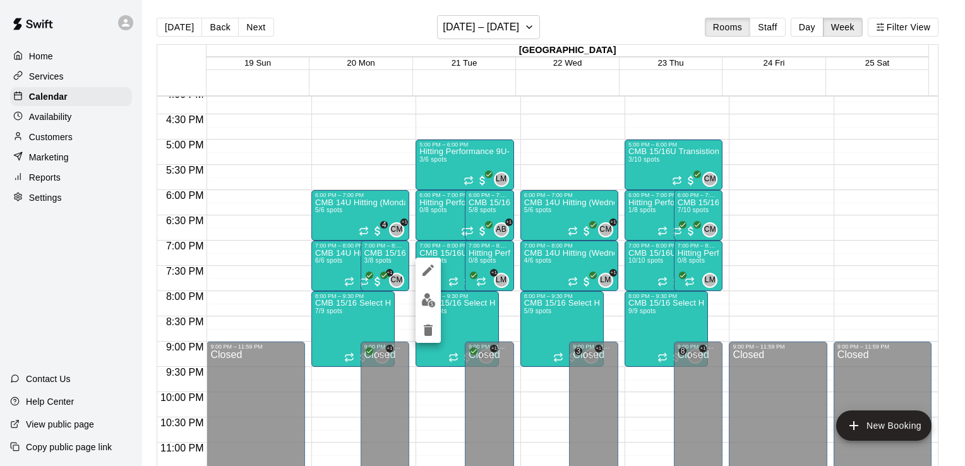
click at [431, 305] on img "edit" at bounding box center [428, 300] width 15 height 15
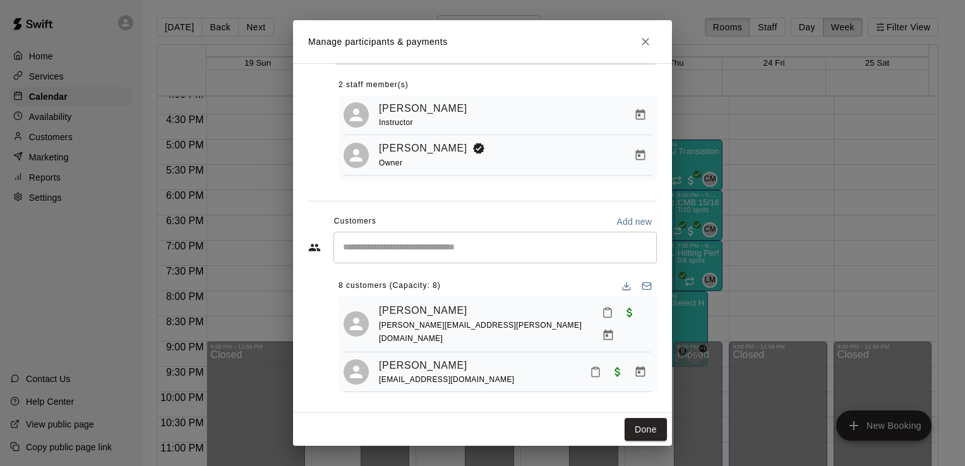
click at [646, 41] on icon "Close" at bounding box center [646, 42] width 8 height 8
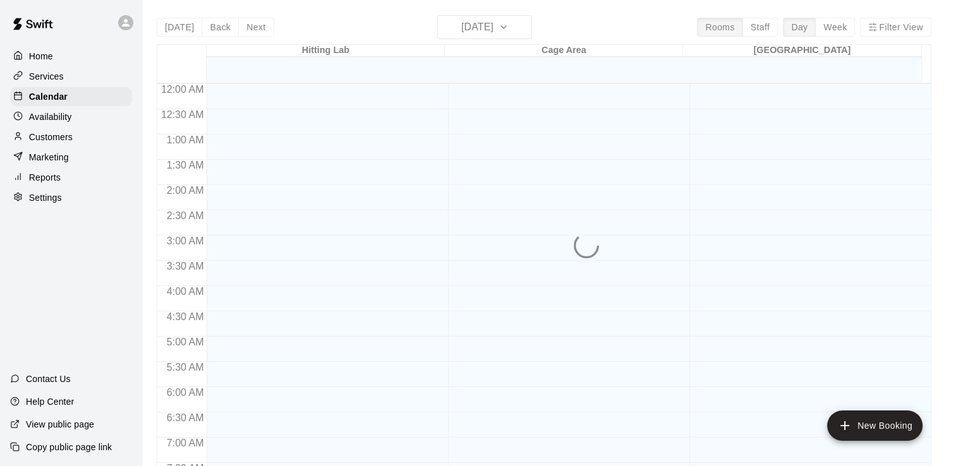
scroll to position [556, 0]
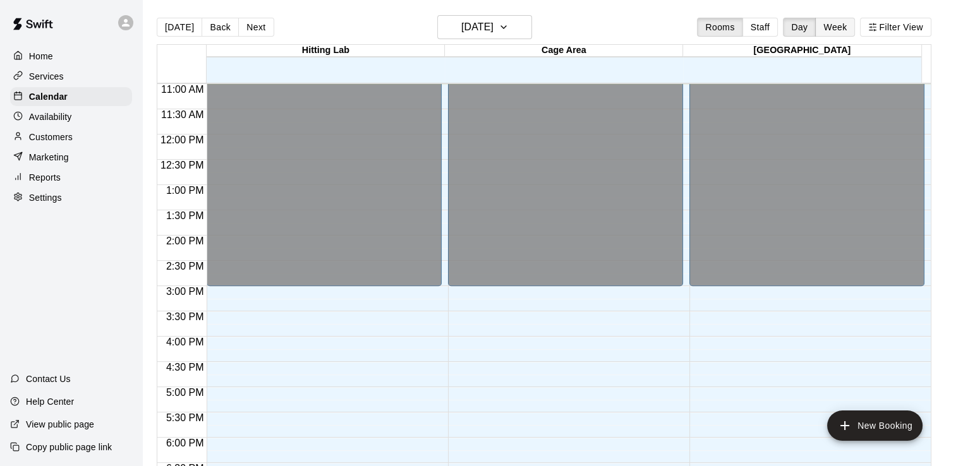
click at [855, 35] on button "Week" at bounding box center [835, 27] width 40 height 19
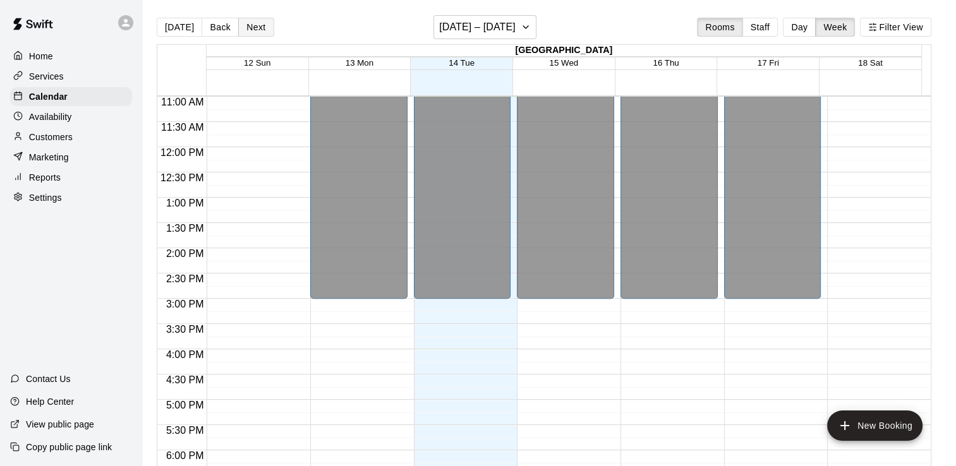
click at [251, 28] on button "Next" at bounding box center [255, 27] width 35 height 19
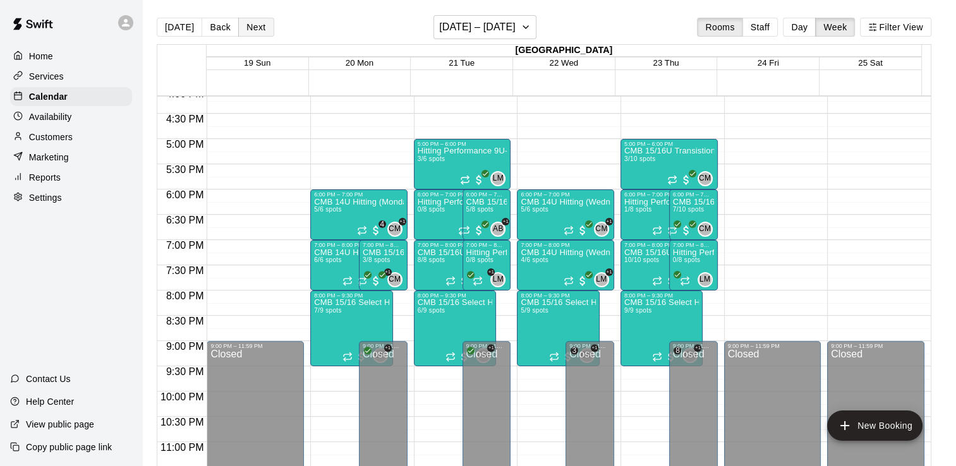
scroll to position [819, 0]
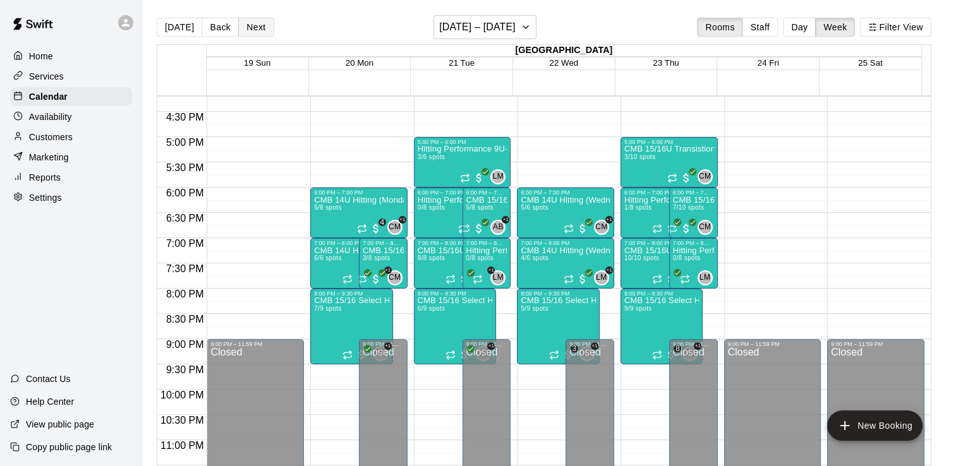
click at [254, 30] on button "Next" at bounding box center [255, 27] width 35 height 19
click at [225, 31] on button "Back" at bounding box center [220, 27] width 37 height 19
